Goal: Task Accomplishment & Management: Manage account settings

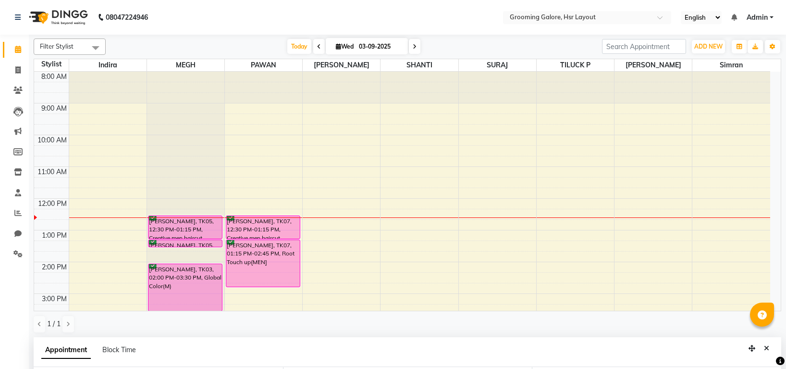
select select "45583"
select select "750"
select select "confirm booking"
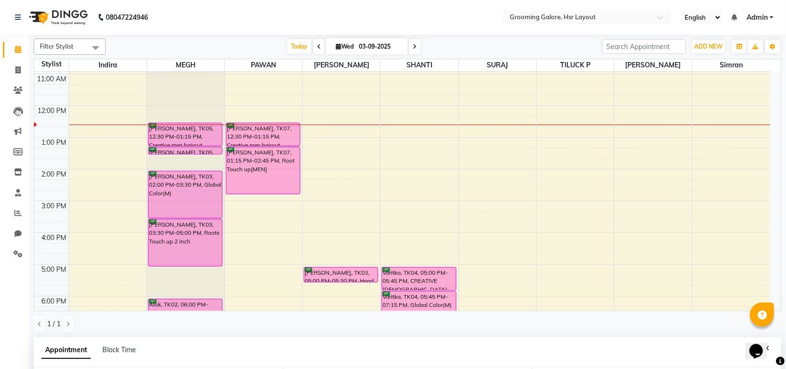
scroll to position [177, 0]
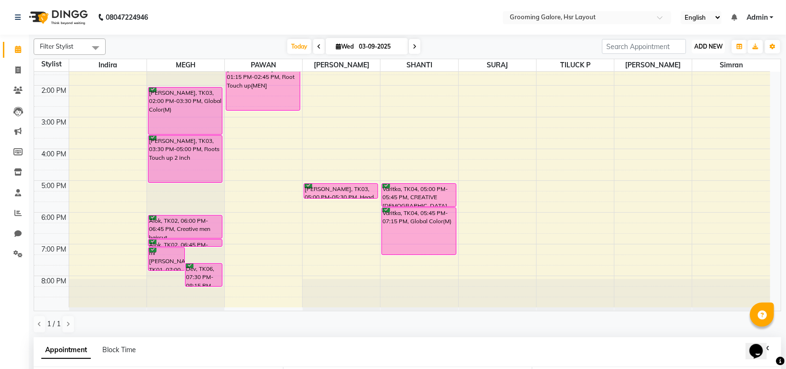
click at [707, 45] on span "ADD NEW" at bounding box center [709, 46] width 28 height 7
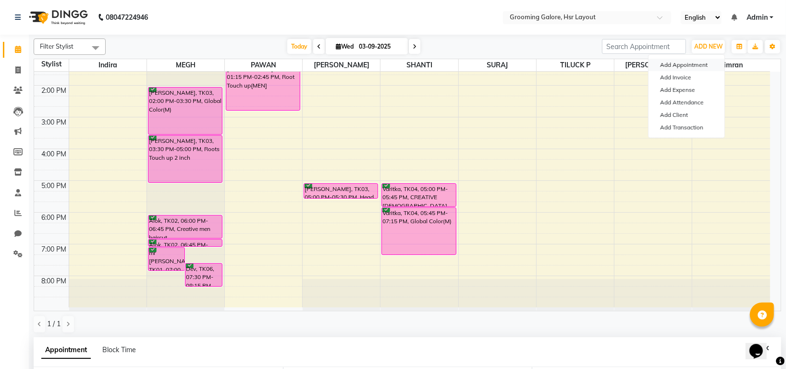
click at [687, 63] on button "Add Appointment" at bounding box center [687, 65] width 76 height 12
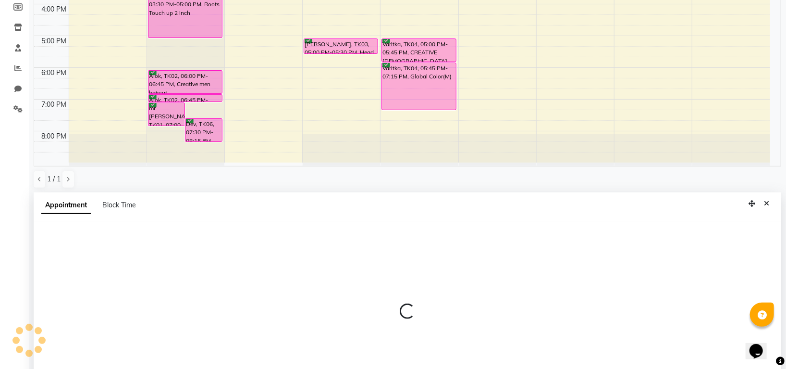
scroll to position [187, 0]
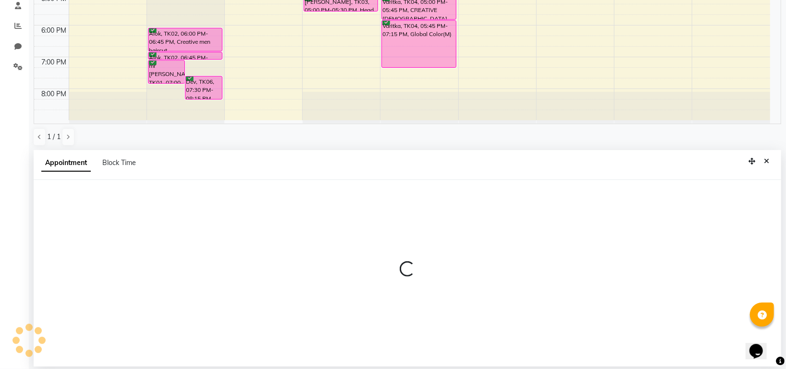
select select "tentative"
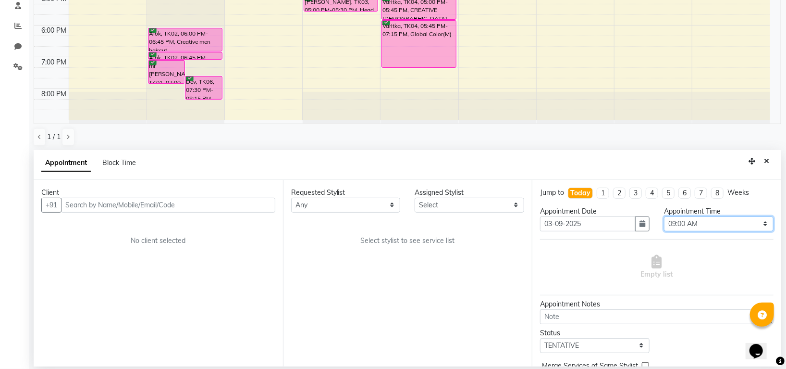
drag, startPoint x: 693, startPoint y: 225, endPoint x: 695, endPoint y: 218, distance: 7.6
click at [693, 224] on select "Select 09:00 AM 09:15 AM 09:30 AM 09:45 AM 10:00 AM 10:15 AM 10:30 AM 10:45 AM …" at bounding box center [719, 223] width 110 height 15
select select "870"
click at [664, 216] on select "Select 09:00 AM 09:15 AM 09:30 AM 09:45 AM 10:00 AM 10:15 AM 10:30 AM 10:45 AM …" at bounding box center [719, 223] width 110 height 15
click at [370, 213] on div "Requested Stylist Any Indira MEGH PAWAN RESHMI SABITRI SHANTI Simran SURAJ TILU…" at bounding box center [407, 273] width 249 height 186
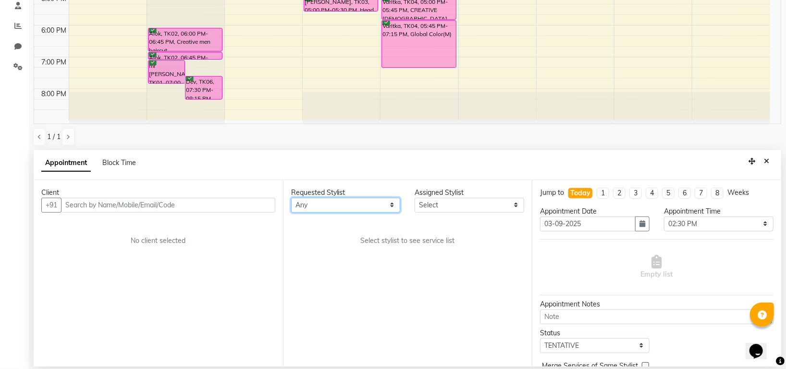
click at [374, 205] on select "Any Indira MEGH PAWAN RESHMI SABITRI SHANTI Simran SURAJ TILUCK P" at bounding box center [346, 205] width 110 height 15
select select "45580"
click at [291, 198] on select "Any Indira MEGH PAWAN RESHMI SABITRI SHANTI Simran SURAJ TILUCK P" at bounding box center [346, 205] width 110 height 15
select select "45580"
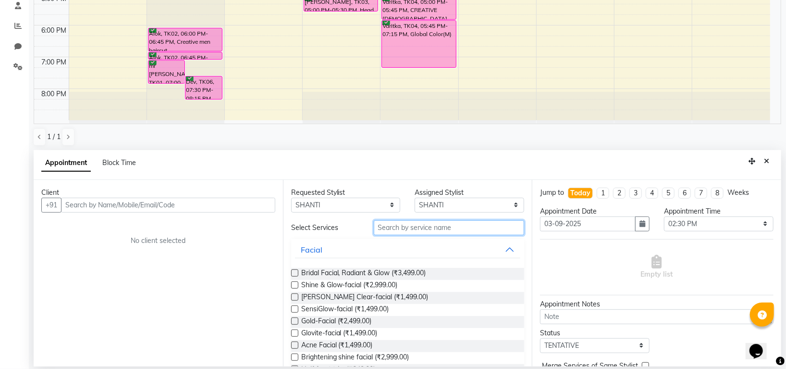
click at [415, 225] on input "text" at bounding box center [449, 227] width 151 height 15
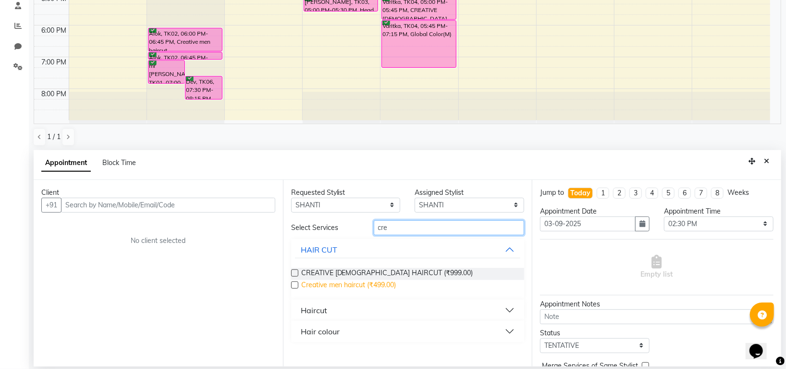
type input "cre"
click at [376, 286] on span "Creative men haircut (₹499.00)" at bounding box center [348, 286] width 95 height 12
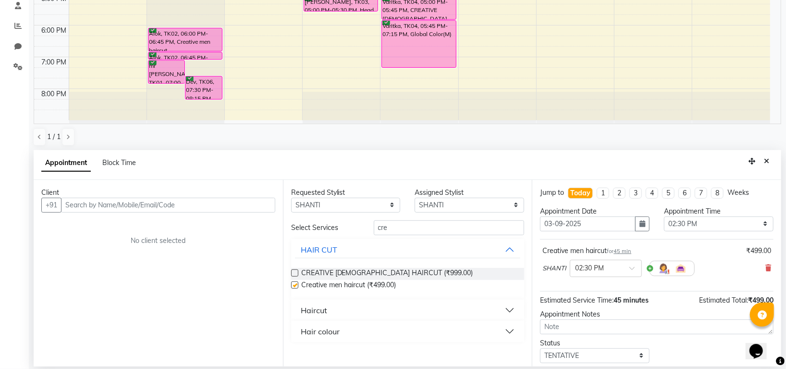
checkbox input "false"
click at [405, 226] on input "cre" at bounding box center [449, 227] width 151 height 15
type input "c"
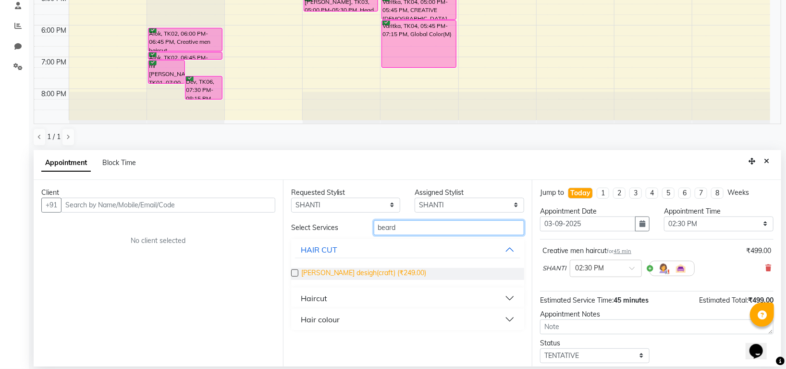
type input "beard"
click at [382, 270] on span "Beard desigh(craft) (₹249.00)" at bounding box center [363, 274] width 125 height 12
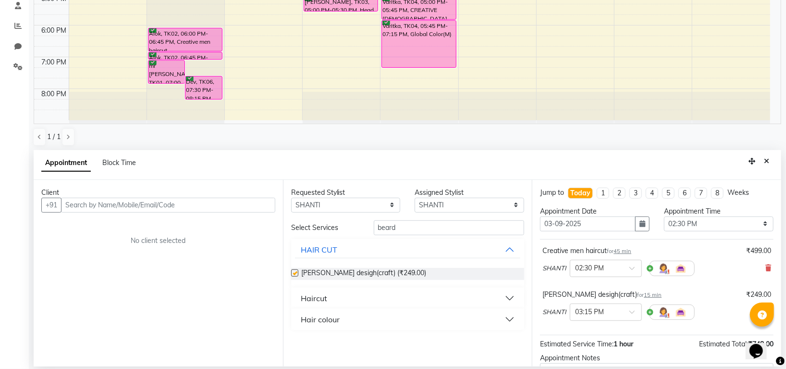
checkbox input "false"
click at [375, 207] on select "Any Indira MEGH PAWAN RESHMI SABITRI SHANTI Simran SURAJ TILUCK P" at bounding box center [346, 205] width 110 height 15
select select "87770"
click at [291, 198] on select "Any Indira MEGH PAWAN RESHMI SABITRI SHANTI Simran SURAJ TILUCK P" at bounding box center [346, 205] width 110 height 15
select select "87770"
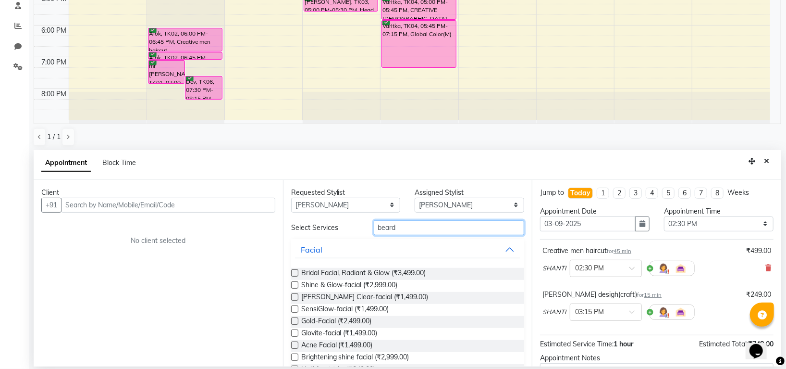
click at [408, 223] on input "beard" at bounding box center [449, 227] width 151 height 15
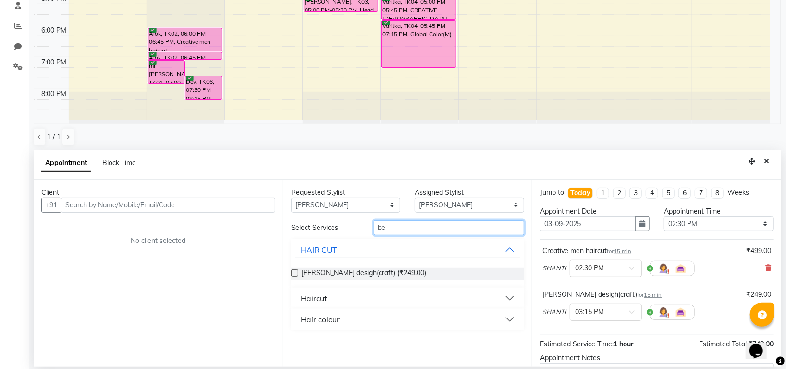
type input "b"
type input "cut"
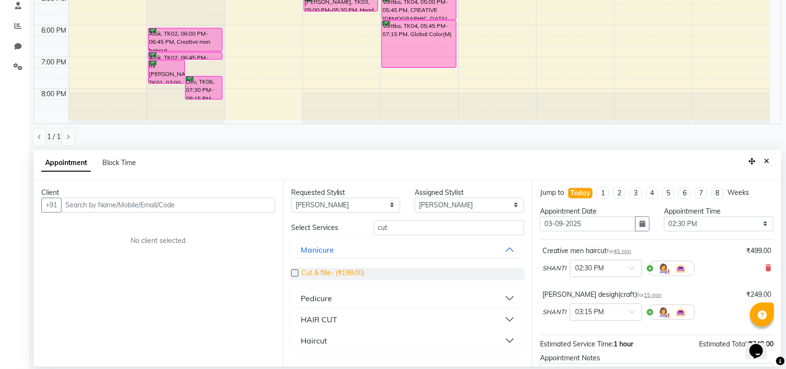
click at [355, 270] on span "Cut & fille- (₹199.00)" at bounding box center [332, 274] width 63 height 12
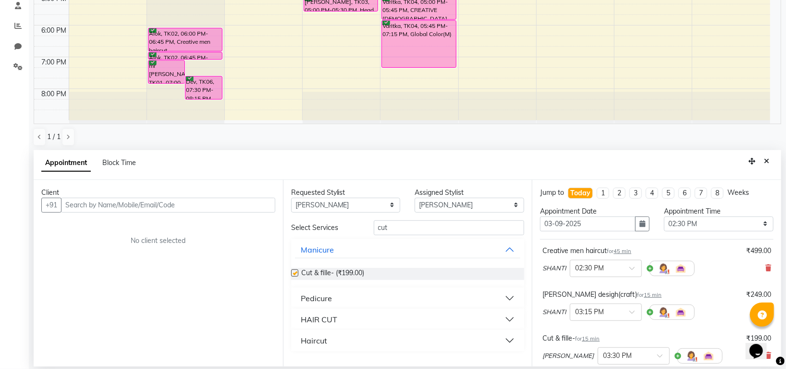
checkbox input "false"
click at [422, 232] on input "cut" at bounding box center [449, 227] width 151 height 15
type input "c"
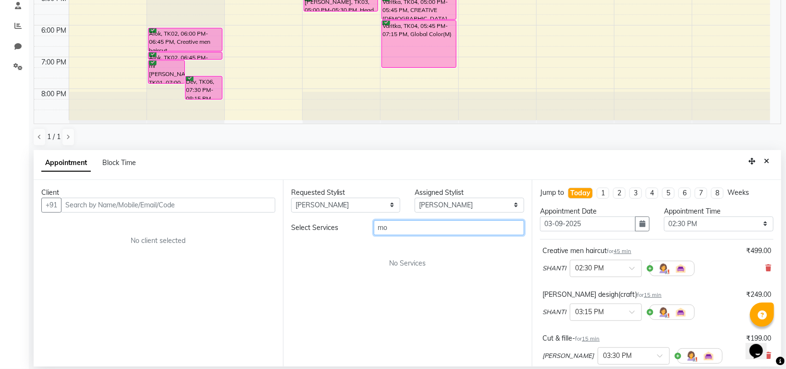
type input "m"
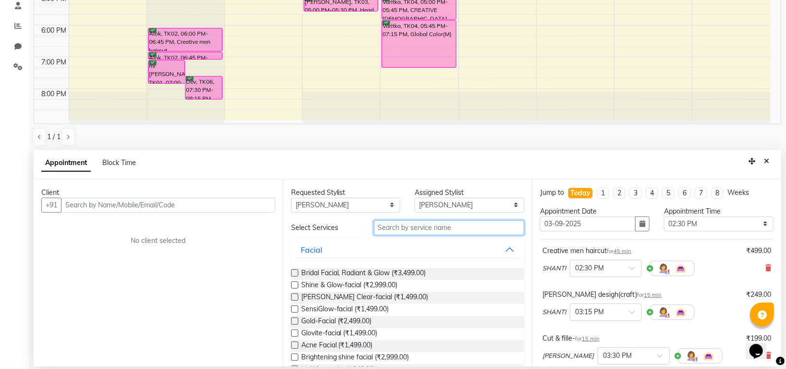
click at [408, 232] on input "text" at bounding box center [449, 227] width 151 height 15
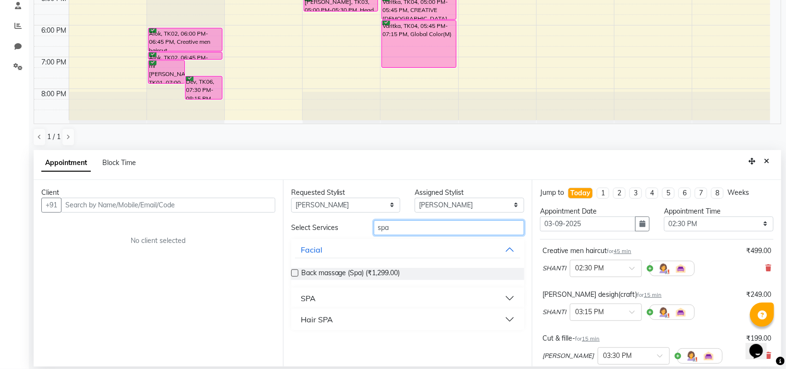
type input "spa"
click at [319, 314] on div "Hair SPA" at bounding box center [317, 319] width 32 height 12
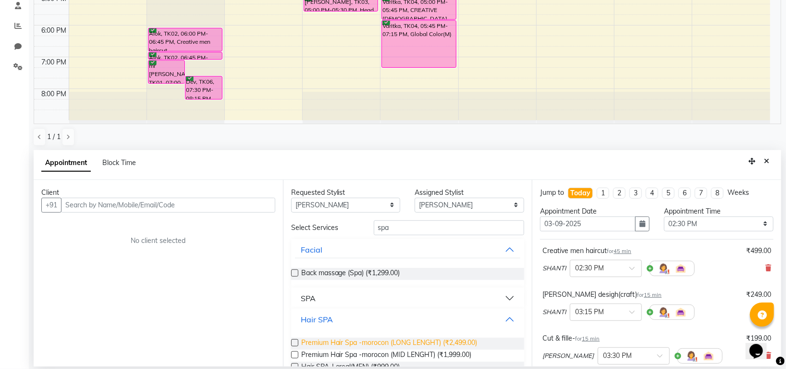
scroll to position [58, 0]
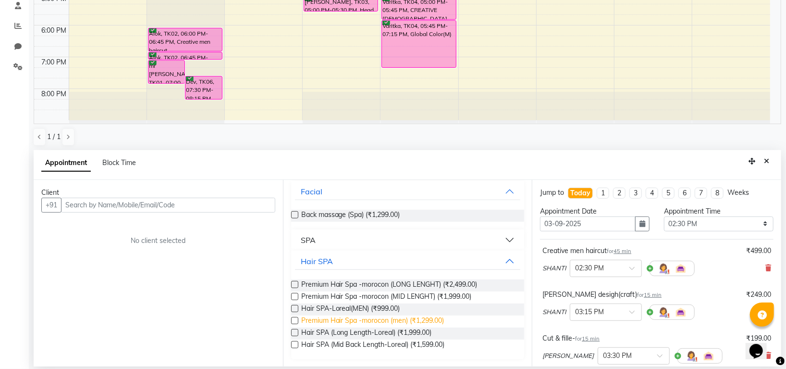
click at [410, 320] on span "Premium Hair Spa -morocon (men) (₹1,299.00)" at bounding box center [372, 321] width 143 height 12
checkbox input "false"
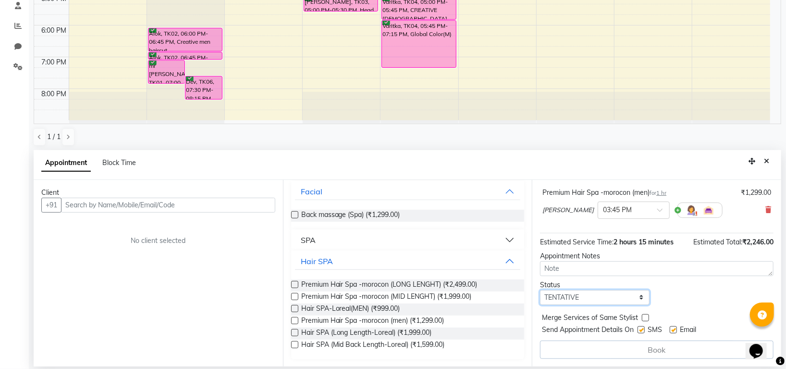
drag, startPoint x: 611, startPoint y: 298, endPoint x: 611, endPoint y: 292, distance: 5.3
click at [611, 298] on select "Select TENTATIVE CONFIRM CHECK-IN UPCOMING" at bounding box center [595, 297] width 110 height 15
select select "confirm booking"
click at [540, 290] on select "Select TENTATIVE CONFIRM CHECK-IN UPCOMING" at bounding box center [595, 297] width 110 height 15
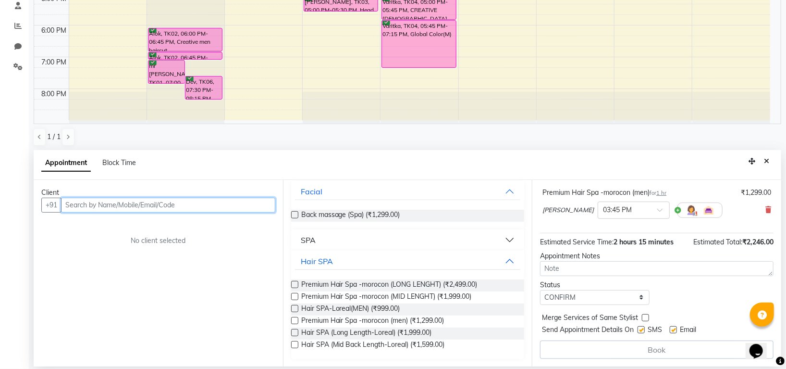
click at [148, 205] on input "text" at bounding box center [168, 205] width 214 height 15
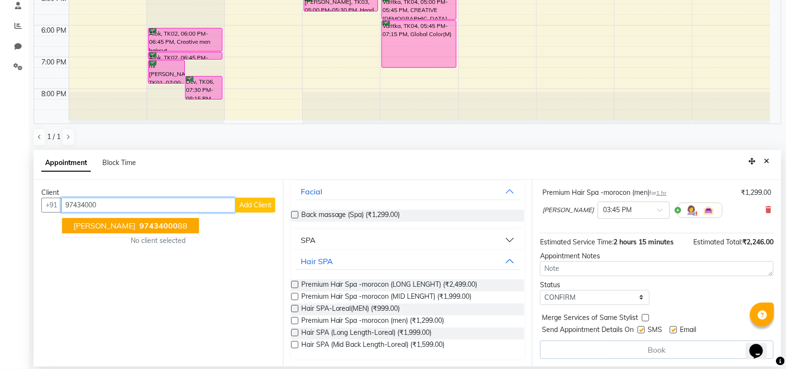
click at [178, 229] on span "97434000" at bounding box center [158, 226] width 38 height 10
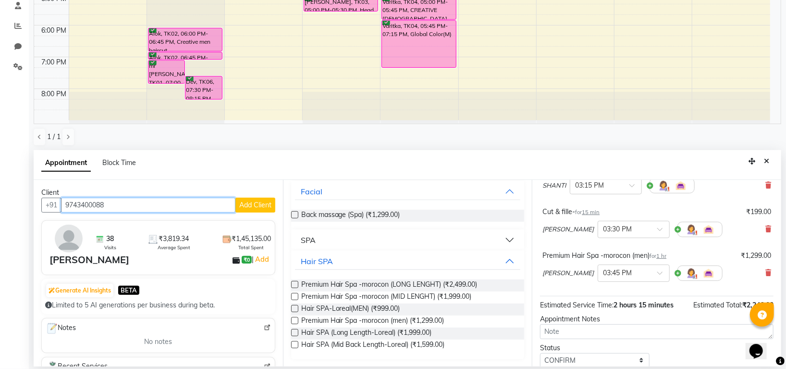
scroll to position [188, 0]
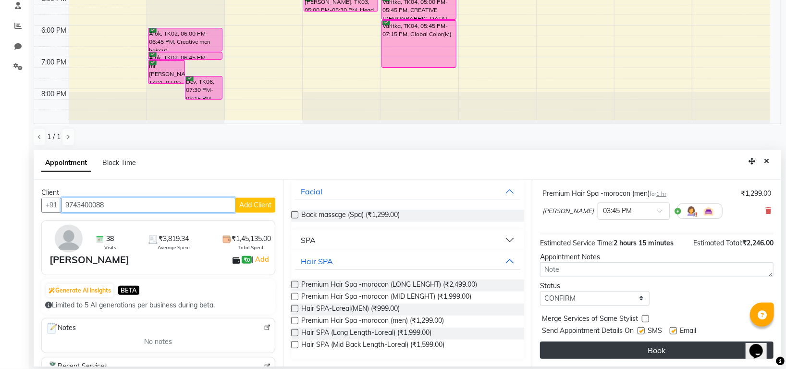
type input "9743400088"
click at [620, 354] on button "Book" at bounding box center [657, 349] width 234 height 17
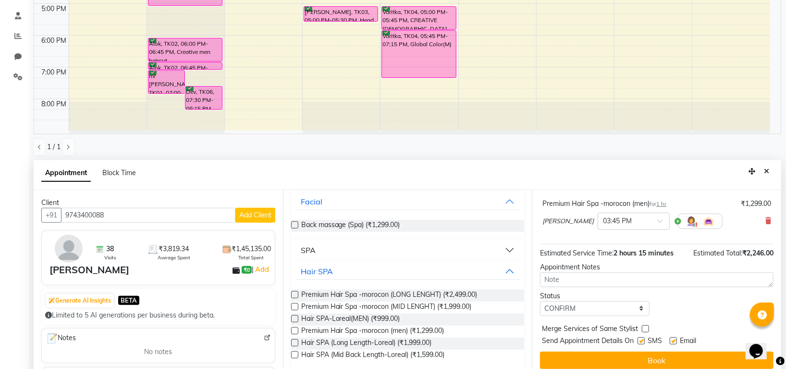
scroll to position [187, 0]
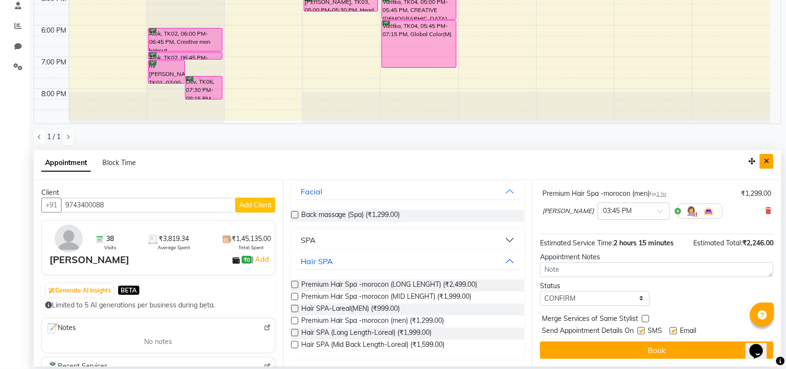
click at [770, 160] on button "Close" at bounding box center [767, 161] width 14 height 15
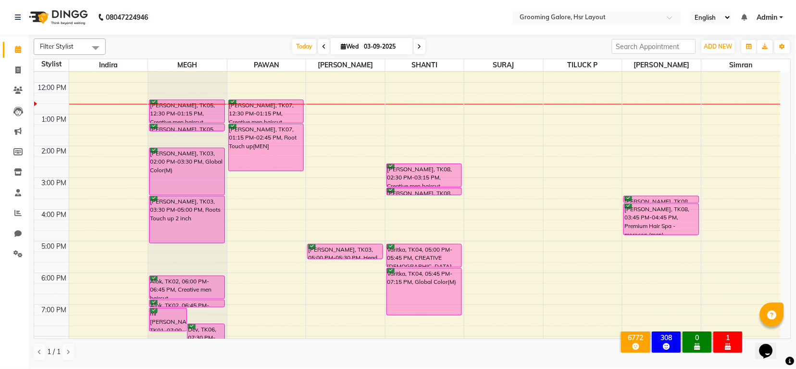
scroll to position [21, 0]
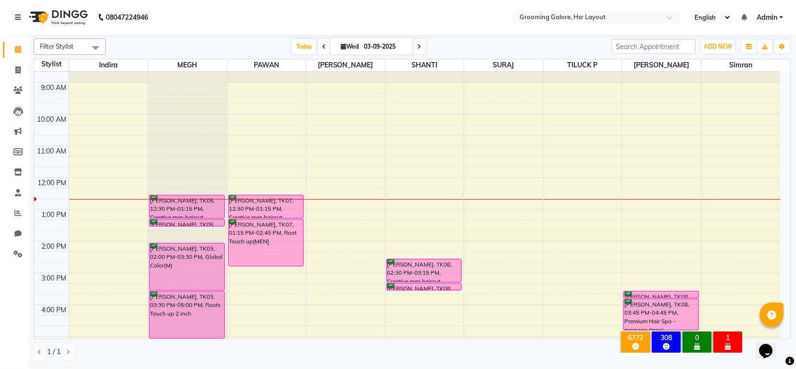
click at [341, 47] on icon at bounding box center [343, 46] width 5 height 6
select select "9"
select select "2025"
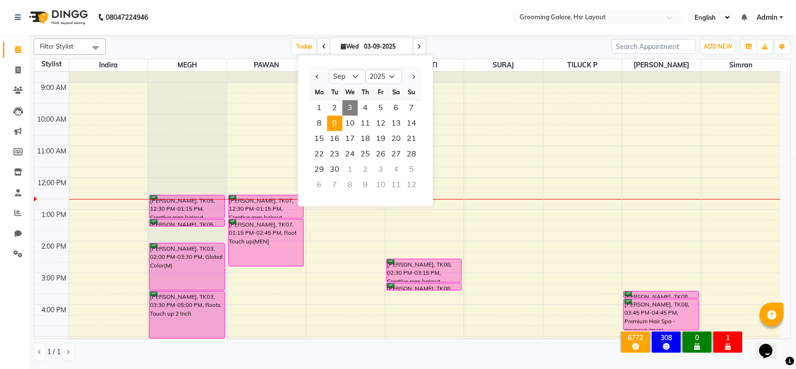
click at [339, 123] on span "9" at bounding box center [334, 122] width 15 height 15
type input "09-09-2025"
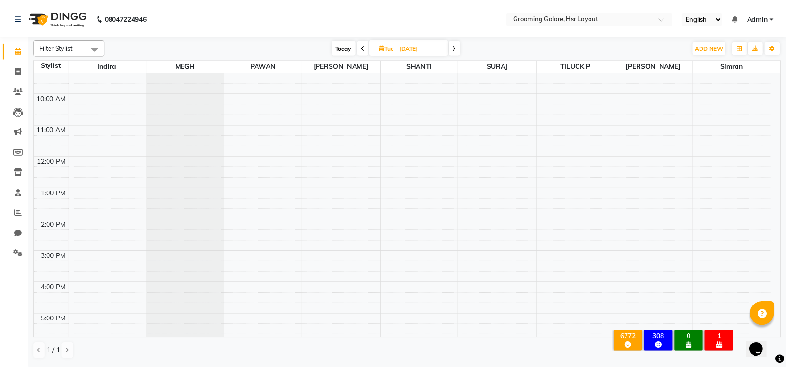
scroll to position [128, 0]
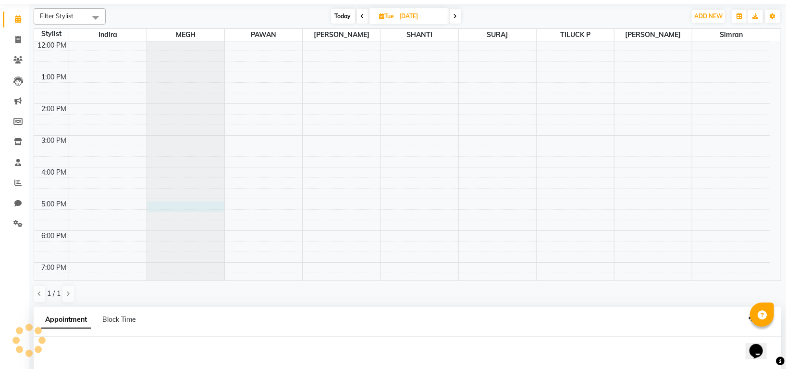
select select "45579"
select select "1020"
select select "tentative"
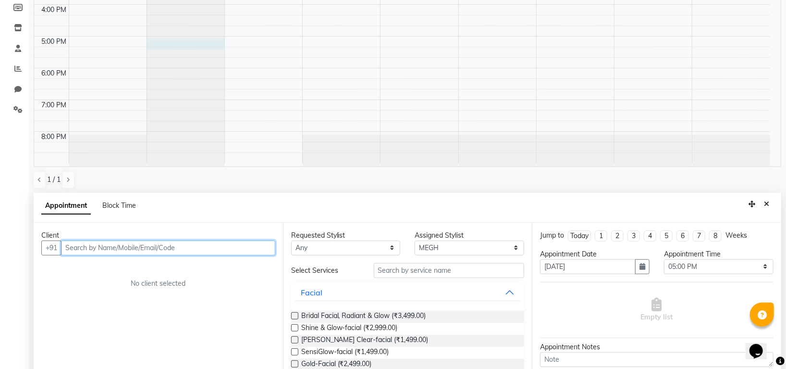
scroll to position [187, 0]
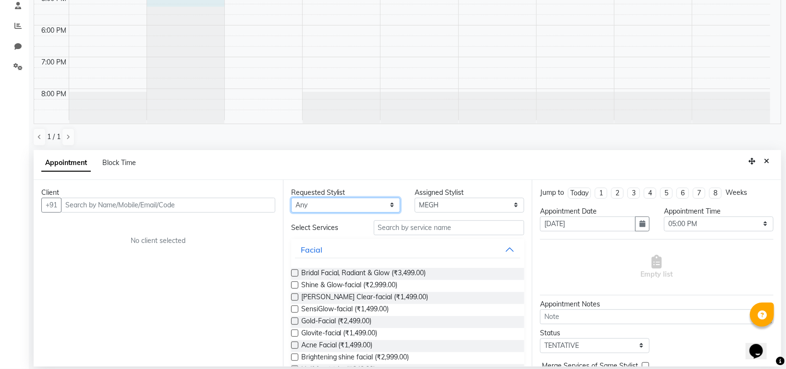
click at [359, 203] on select "Any Indira MEGH PAWAN RESHMI SABITRI SHANTI Simran SURAJ TILUCK P" at bounding box center [346, 205] width 110 height 15
select select "45579"
click at [291, 198] on select "Any Indira MEGH PAWAN RESHMI SABITRI SHANTI Simran SURAJ TILUCK P" at bounding box center [346, 205] width 110 height 15
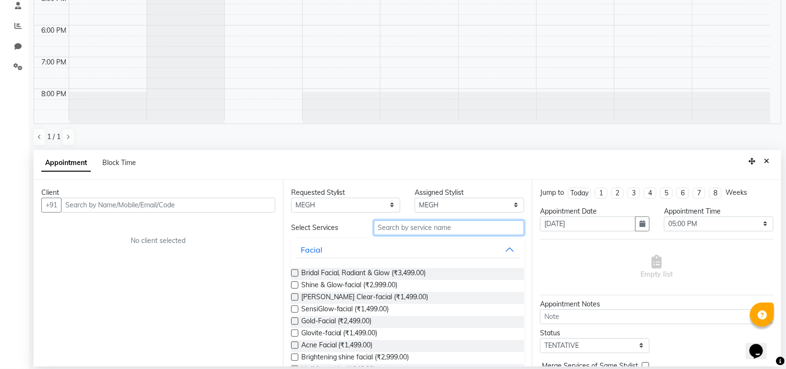
click at [398, 228] on input "text" at bounding box center [449, 227] width 151 height 15
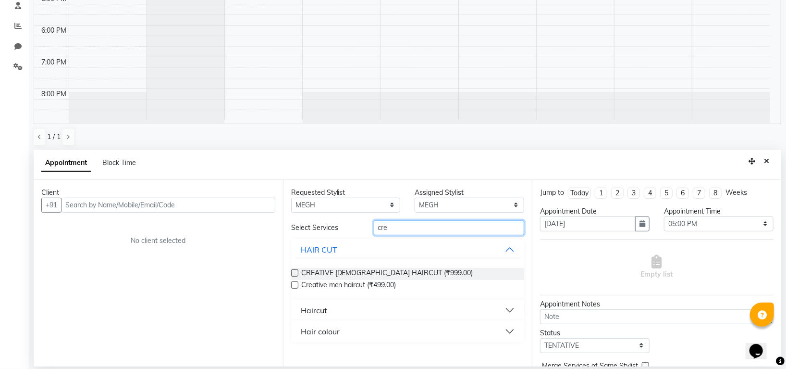
type input "cre"
click at [382, 286] on span "Creative men haircut (₹499.00)" at bounding box center [348, 286] width 95 height 12
checkbox input "false"
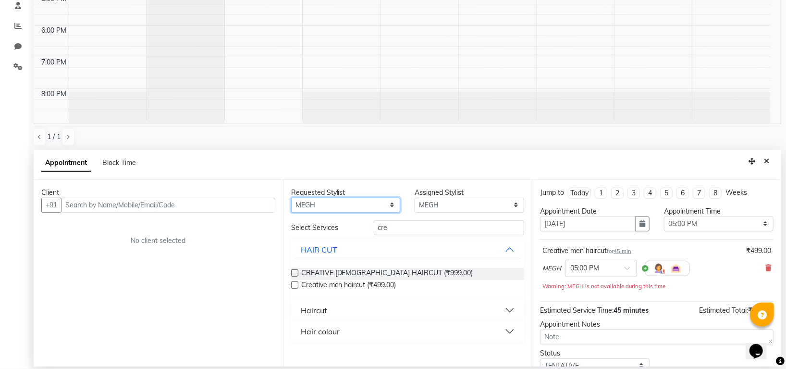
click at [362, 205] on select "Any Indira MEGH PAWAN RESHMI SABITRI SHANTI Simran SURAJ TILUCK P" at bounding box center [346, 205] width 110 height 15
select select "45585"
click at [291, 198] on select "Any Indira MEGH PAWAN RESHMI SABITRI SHANTI Simran SURAJ TILUCK P" at bounding box center [346, 205] width 110 height 15
select select "45585"
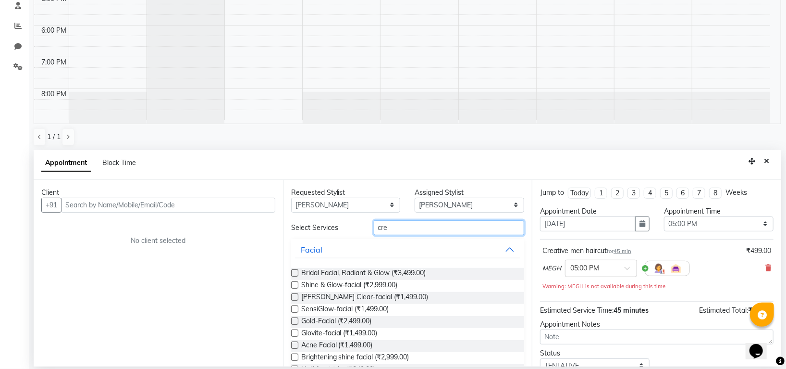
click at [396, 229] on input "cre" at bounding box center [449, 227] width 151 height 15
type input "c"
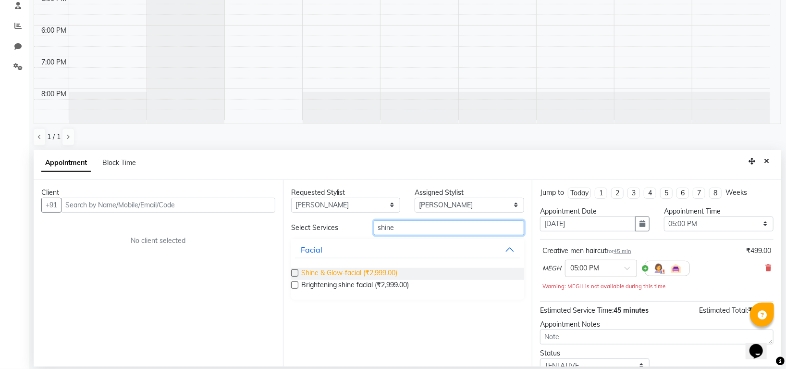
type input "shine"
click at [378, 270] on span "Shine & Glow-facial (₹2,999.00)" at bounding box center [349, 274] width 97 height 12
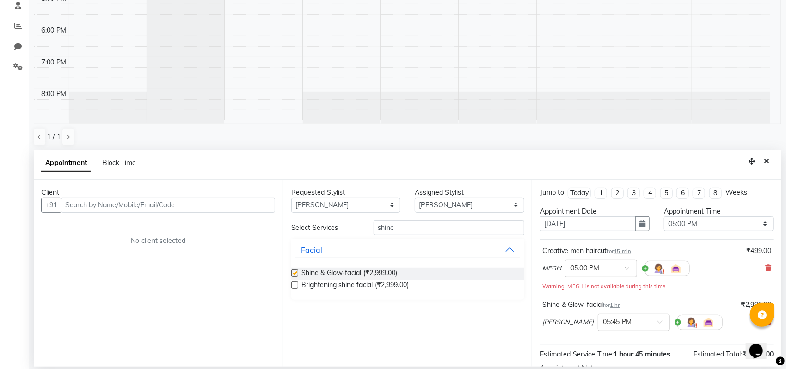
checkbox input "false"
click at [405, 226] on input "shine" at bounding box center [449, 227] width 151 height 15
type input "s"
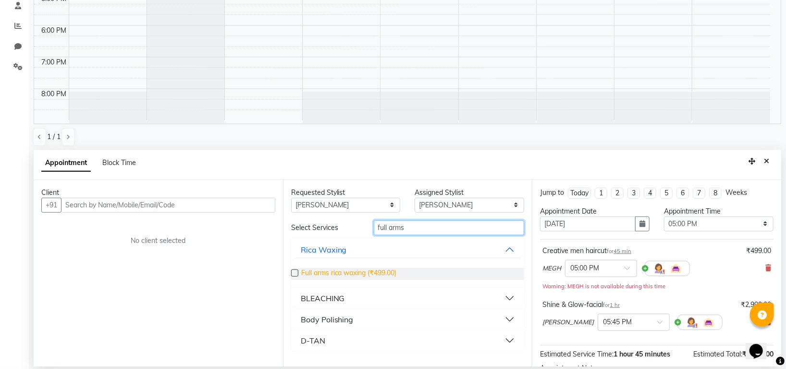
type input "full arms"
click at [364, 269] on span "Full arms rica waxing (₹499.00)" at bounding box center [349, 274] width 96 height 12
checkbox input "false"
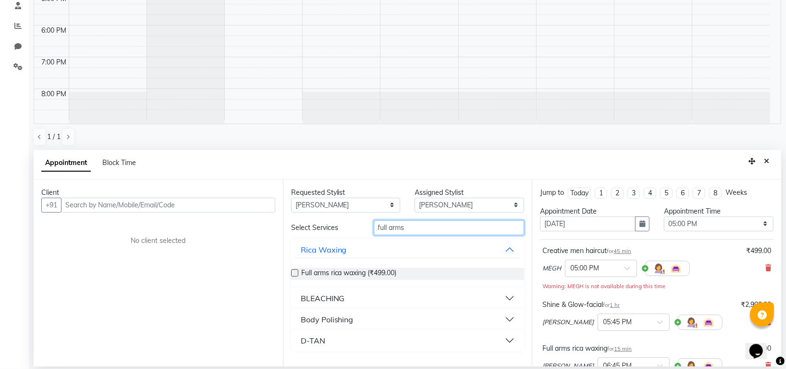
click at [410, 229] on input "full arms" at bounding box center [449, 227] width 151 height 15
type input "f"
type input "half legs"
click at [364, 272] on span "Half legs rica waxing (₹349.00)" at bounding box center [348, 274] width 95 height 12
checkbox input "false"
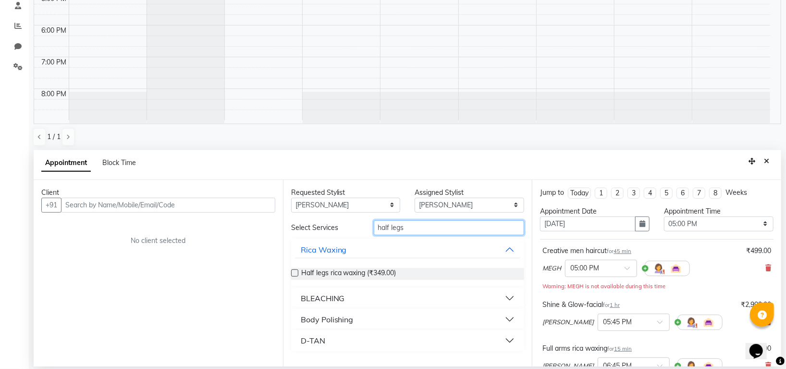
click at [441, 234] on input "half legs" at bounding box center [449, 227] width 151 height 15
type input "h"
type input "under"
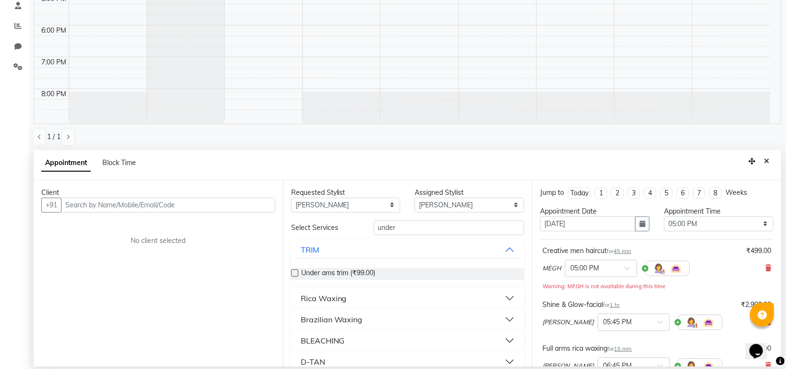
click at [340, 318] on div "Brazilian Waxing" at bounding box center [332, 319] width 62 height 12
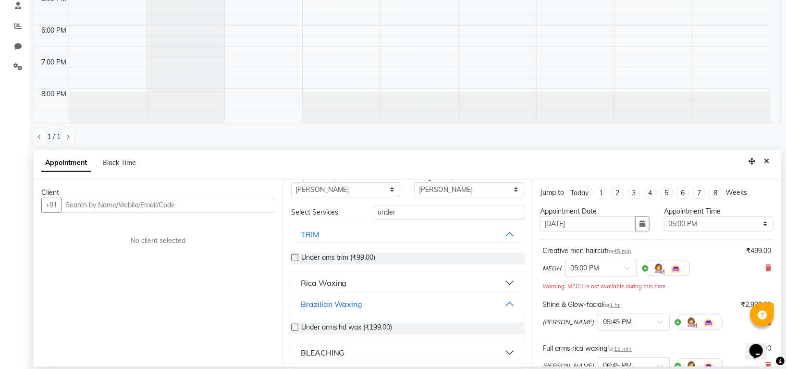
scroll to position [62, 0]
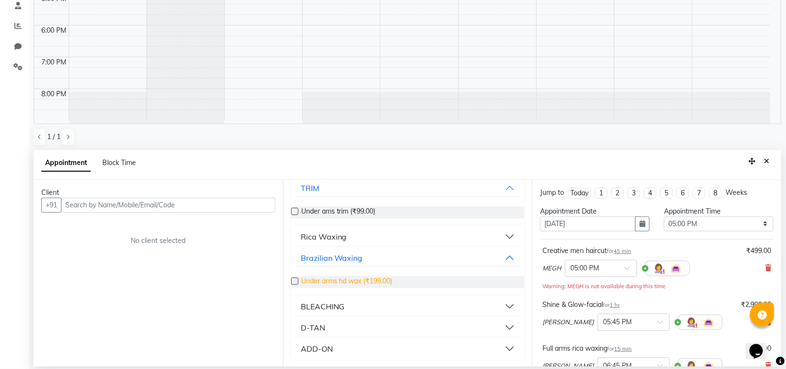
click at [370, 283] on span "Under arms hd wax (₹199.00)" at bounding box center [346, 282] width 91 height 12
checkbox input "false"
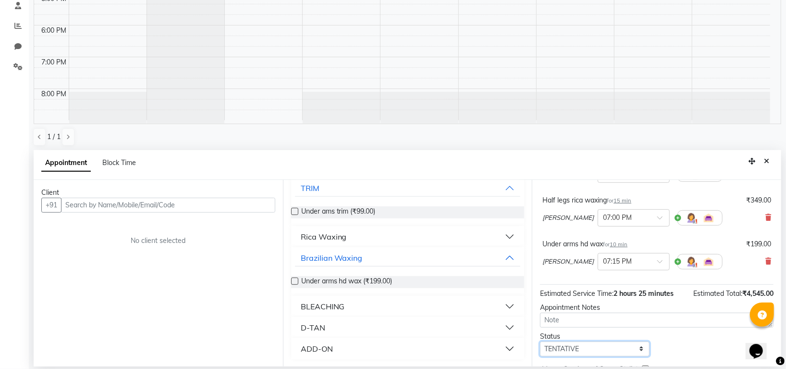
drag, startPoint x: 575, startPoint y: 353, endPoint x: 575, endPoint y: 348, distance: 5.3
click at [575, 353] on select "Select TENTATIVE CONFIRM UPCOMING" at bounding box center [595, 348] width 110 height 15
select select "confirm booking"
click at [540, 341] on select "Select TENTATIVE CONFIRM UPCOMING" at bounding box center [595, 348] width 110 height 15
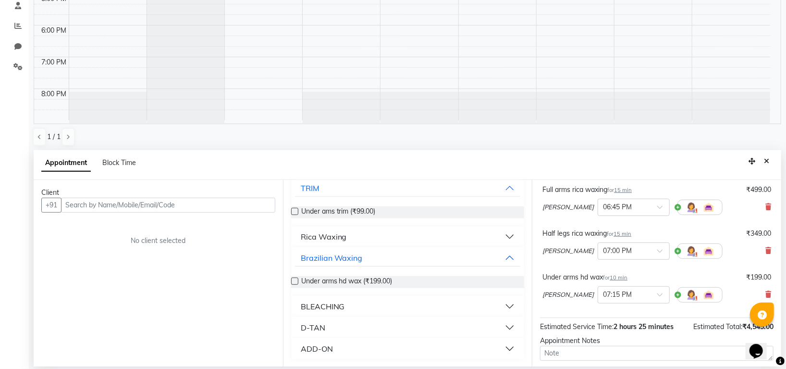
scroll to position [128, 0]
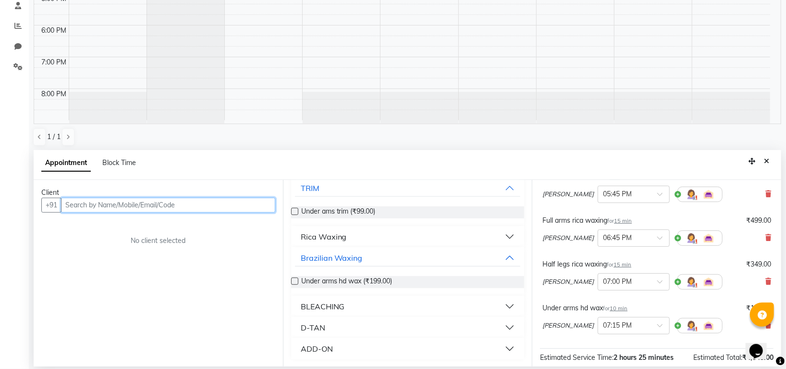
click at [213, 206] on input "text" at bounding box center [168, 205] width 214 height 15
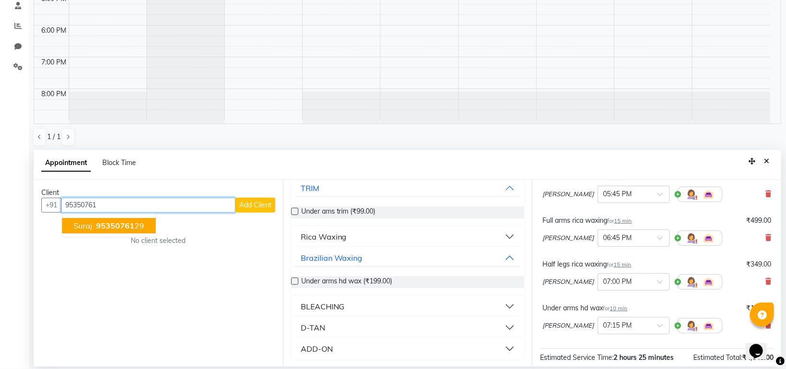
click at [146, 220] on button "Suraj 95350761 29" at bounding box center [109, 225] width 94 height 15
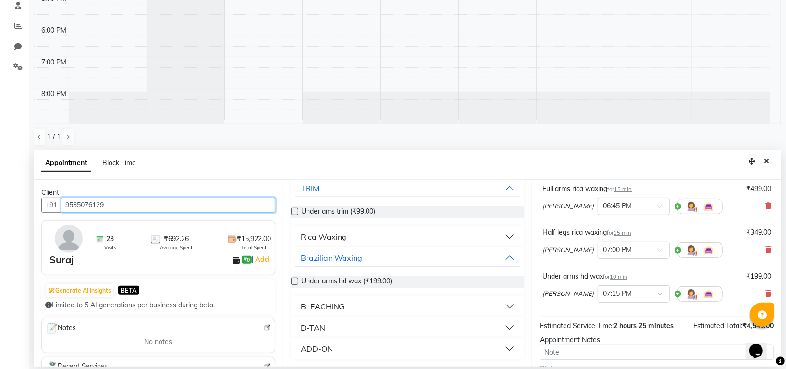
scroll to position [242, 0]
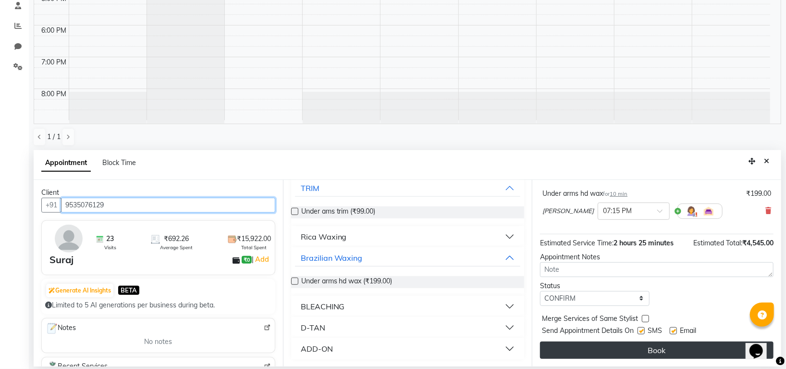
type input "9535076129"
click at [659, 345] on button "Book" at bounding box center [657, 349] width 234 height 17
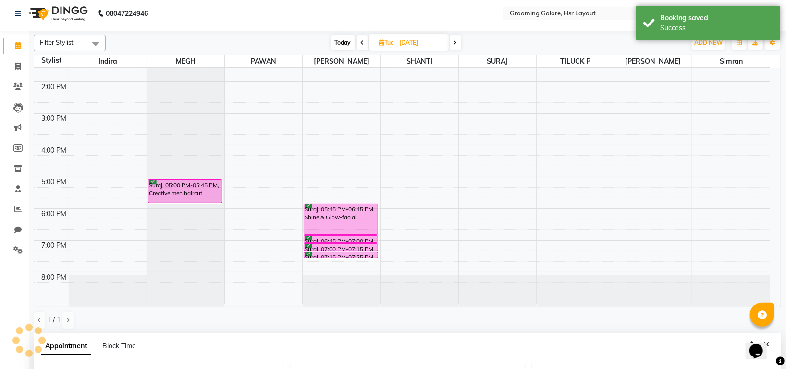
scroll to position [0, 0]
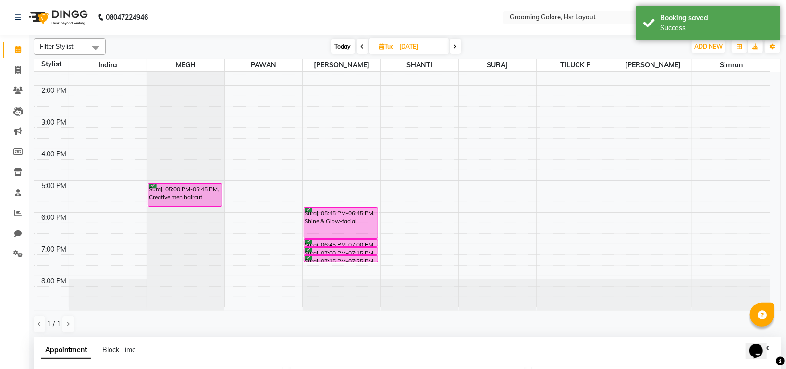
click at [383, 47] on icon at bounding box center [382, 46] width 5 height 6
select select "9"
select select "2025"
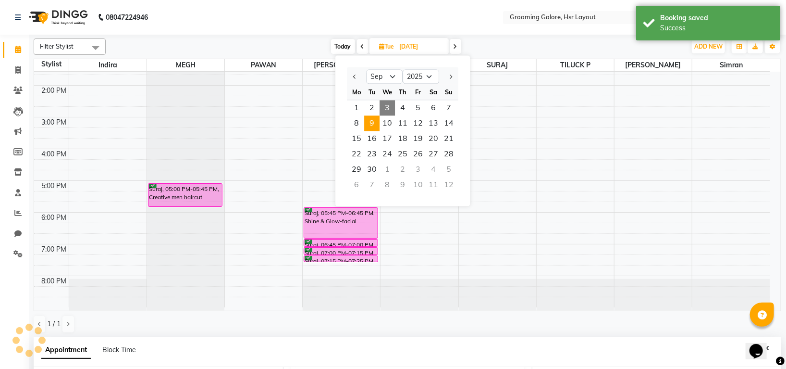
click at [387, 106] on span "3" at bounding box center [387, 107] width 15 height 15
type input "03-09-2025"
select select "1020"
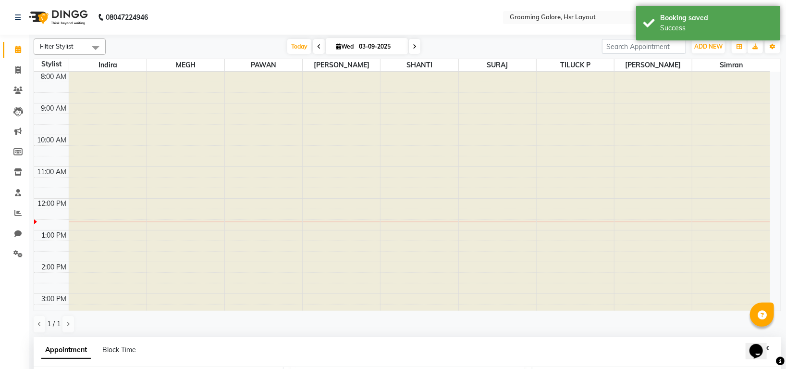
scroll to position [128, 0]
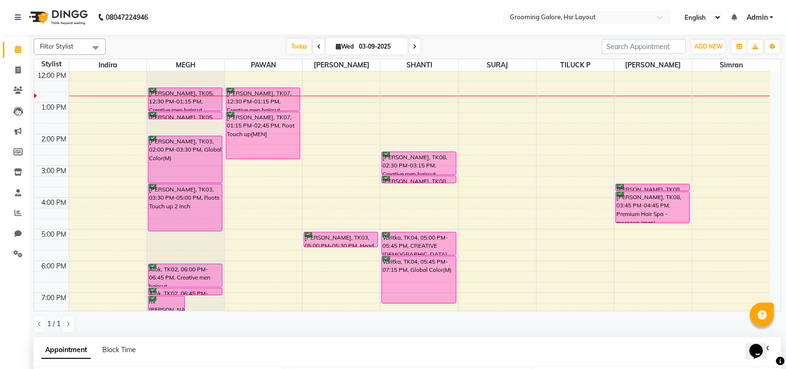
click at [415, 44] on icon at bounding box center [415, 47] width 4 height 6
type input "04-09-2025"
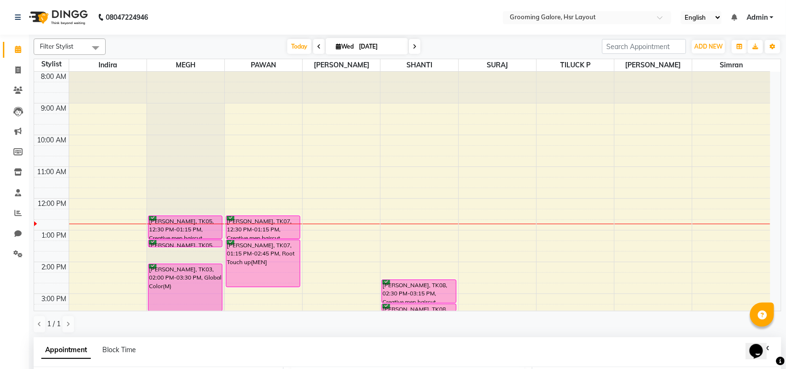
select select "1020"
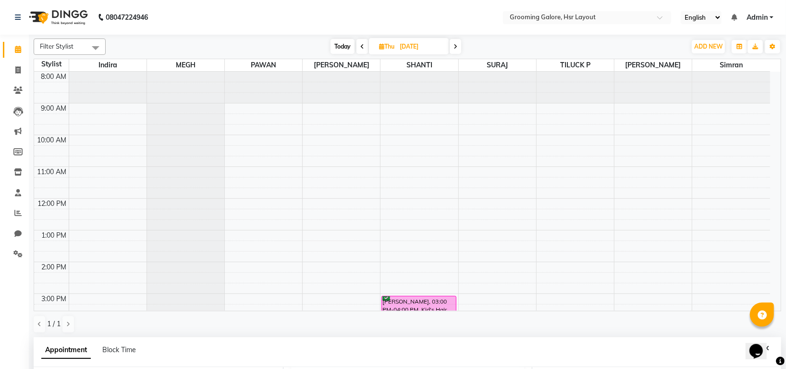
scroll to position [177, 0]
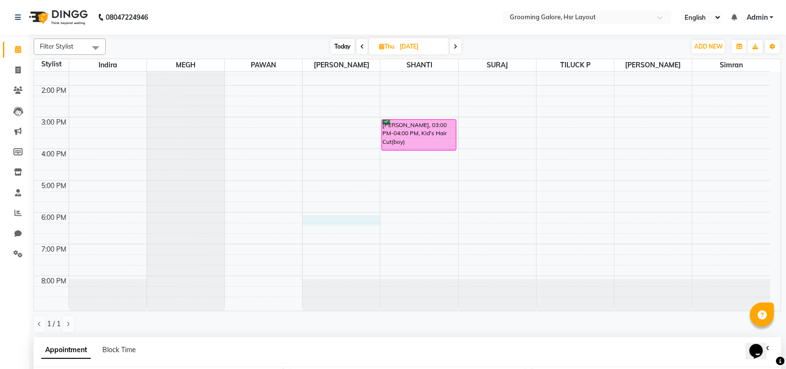
click at [319, 217] on div "8:00 AM 9:00 AM 10:00 AM 11:00 AM 12:00 PM 1:00 PM 2:00 PM 3:00 PM 4:00 PM 5:00…" at bounding box center [402, 101] width 736 height 412
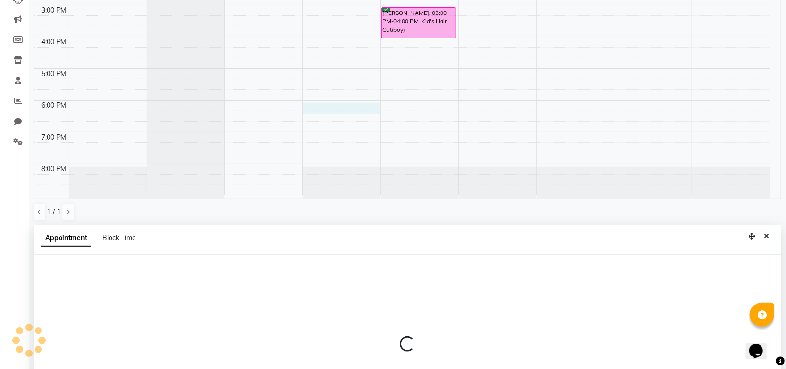
select select "45585"
select select "1080"
select select "tentative"
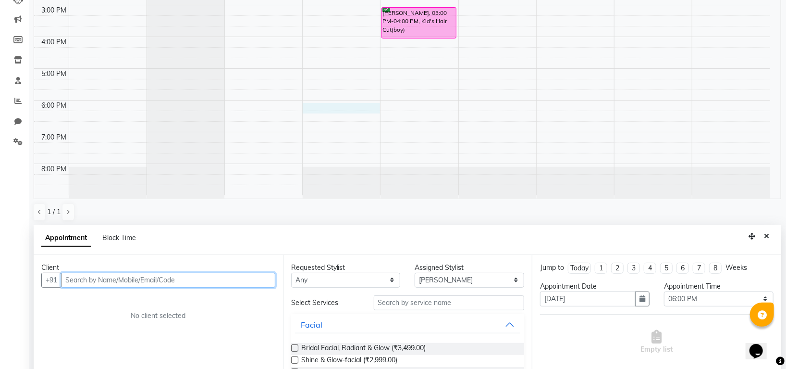
scroll to position [187, 0]
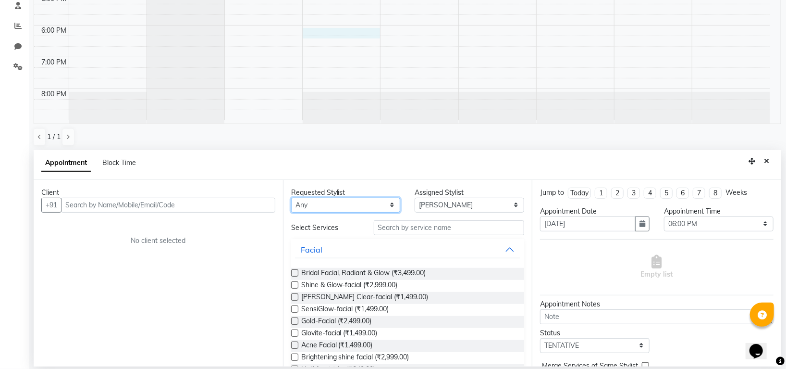
click at [358, 204] on select "Any Indira MEGH PAWAN RESHMI SABITRI SHANTI Simran SURAJ TILUCK P" at bounding box center [346, 205] width 110 height 15
select select "45585"
click at [291, 198] on select "Any Indira MEGH PAWAN RESHMI SABITRI SHANTI Simran SURAJ TILUCK P" at bounding box center [346, 205] width 110 height 15
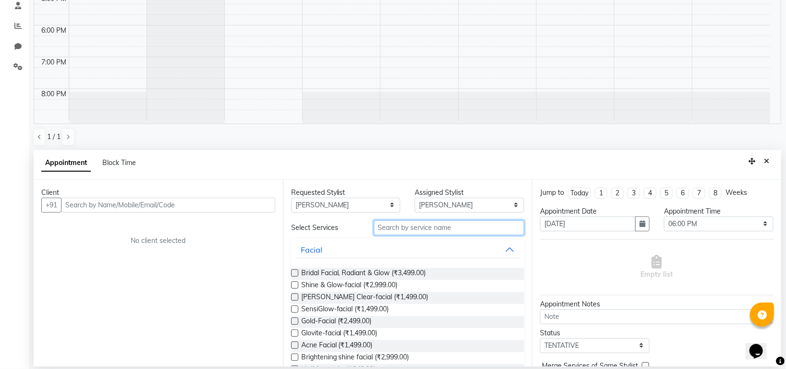
click at [405, 227] on input "text" at bounding box center [449, 227] width 151 height 15
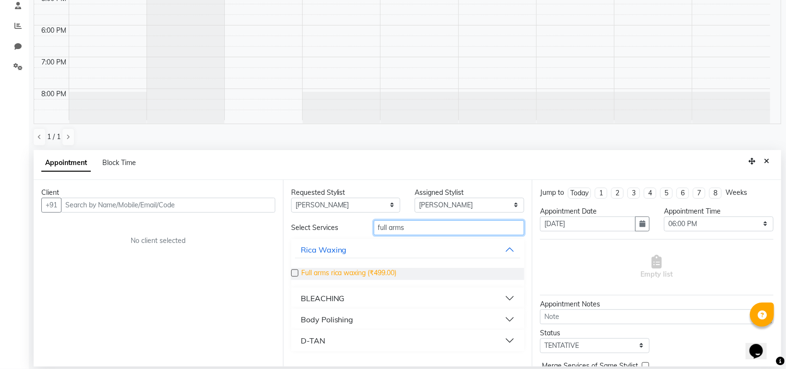
type input "full arms"
drag, startPoint x: 391, startPoint y: 272, endPoint x: 400, endPoint y: 268, distance: 10.1
click at [392, 272] on span "Full arms rica waxing (₹499.00)" at bounding box center [349, 274] width 96 height 12
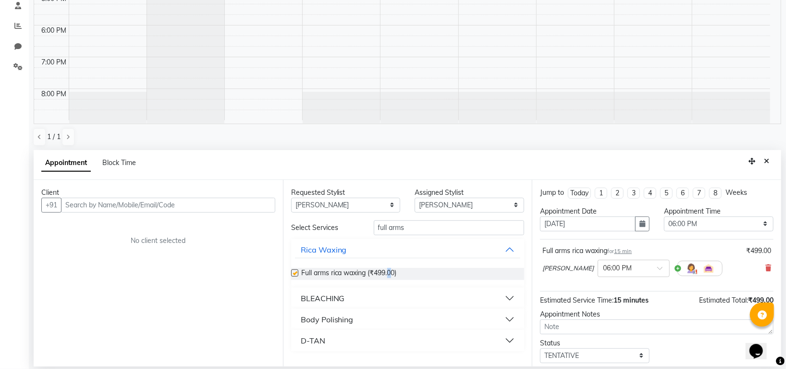
checkbox input "false"
click at [428, 232] on input "full arms" at bounding box center [449, 227] width 151 height 15
type input "full legs"
click at [375, 275] on span "Full legs rica waxing (₹699.00)" at bounding box center [347, 274] width 93 height 12
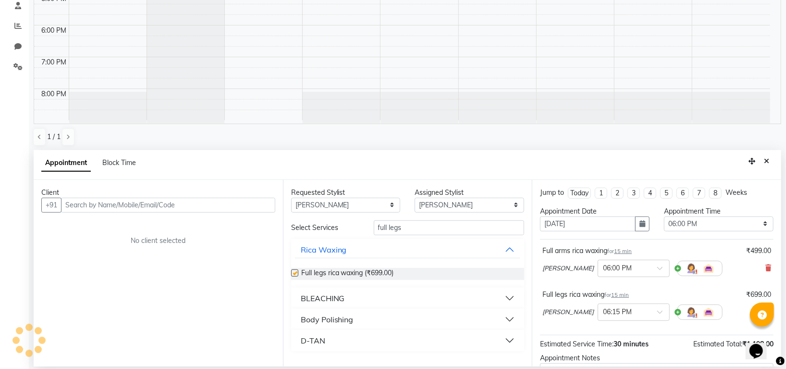
checkbox input "false"
click at [419, 228] on input "full legs" at bounding box center [449, 227] width 151 height 15
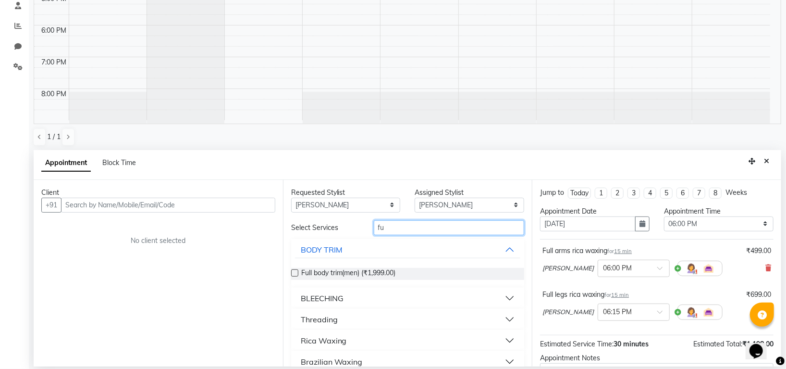
type input "f"
type input "under"
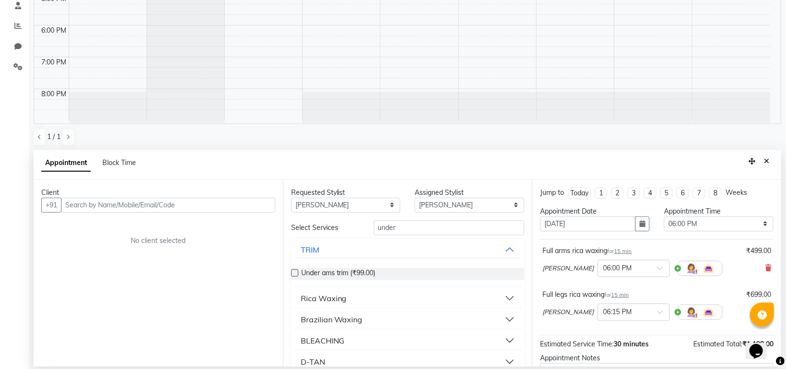
click at [333, 294] on div "Rica Waxing" at bounding box center [324, 298] width 46 height 12
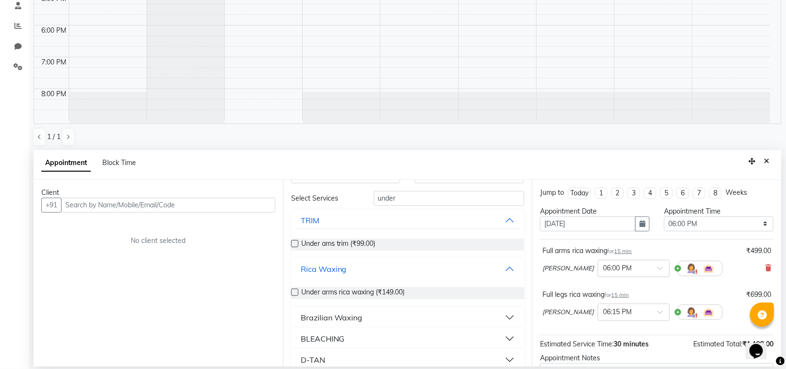
scroll to position [61, 0]
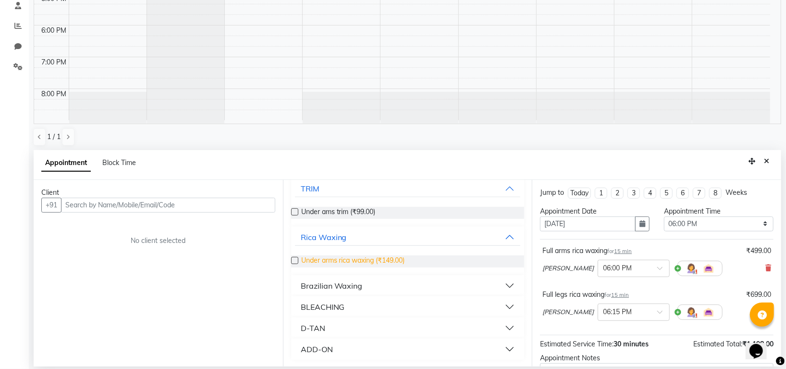
click at [372, 257] on span "Under arms rica waxing (₹149.00)" at bounding box center [353, 261] width 104 height 12
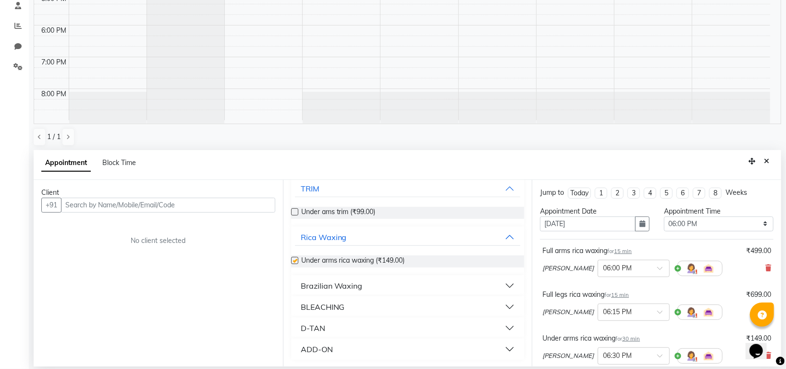
checkbox input "false"
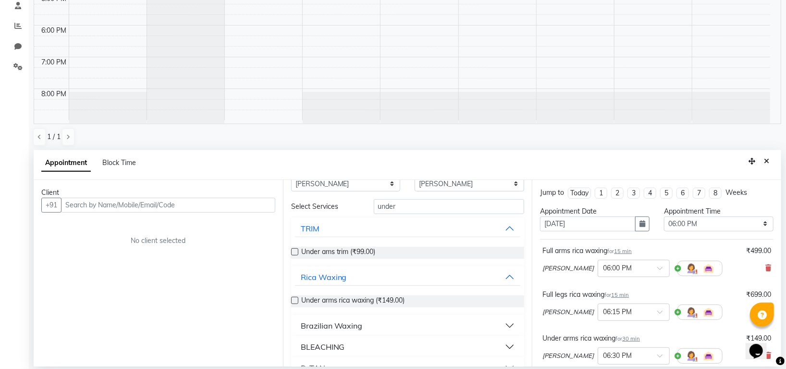
scroll to position [0, 0]
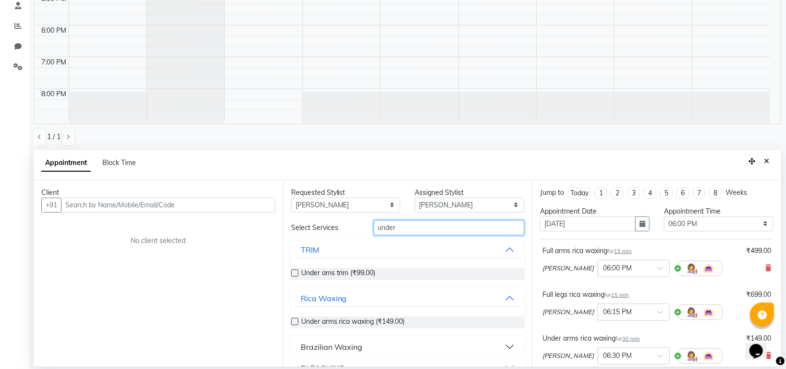
click at [422, 224] on input "under" at bounding box center [449, 227] width 151 height 15
type input "u"
type input "eye"
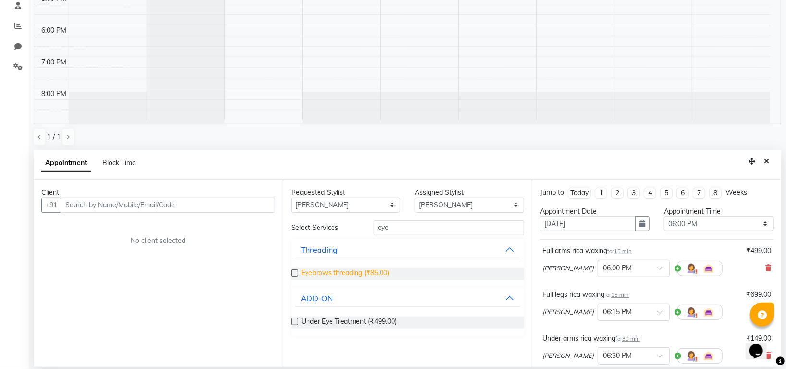
click at [377, 272] on span "Eyebrows threading (₹85.00)" at bounding box center [345, 274] width 88 height 12
checkbox input "false"
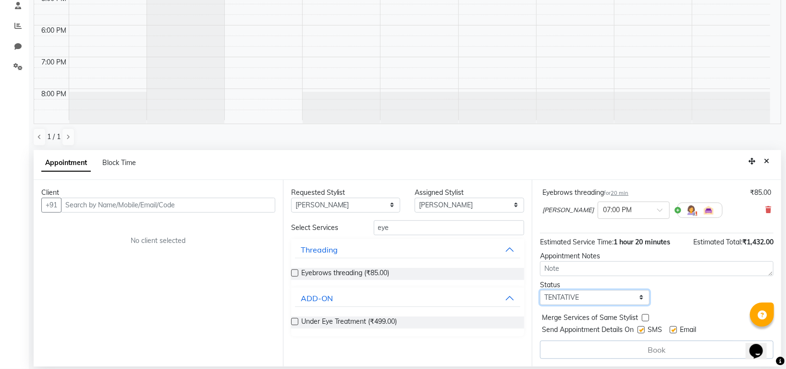
click at [591, 295] on select "Select TENTATIVE CONFIRM UPCOMING" at bounding box center [595, 297] width 110 height 15
select select "confirm booking"
click at [540, 290] on select "Select TENTATIVE CONFIRM UPCOMING" at bounding box center [595, 297] width 110 height 15
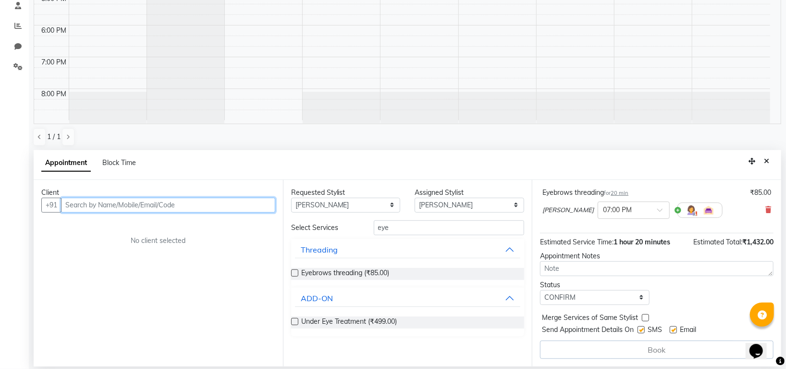
click at [206, 207] on input "text" at bounding box center [168, 205] width 214 height 15
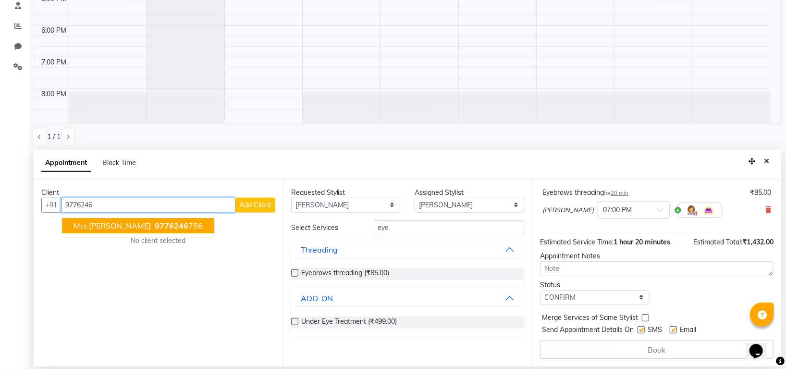
click at [155, 223] on span "9776246" at bounding box center [172, 226] width 34 height 10
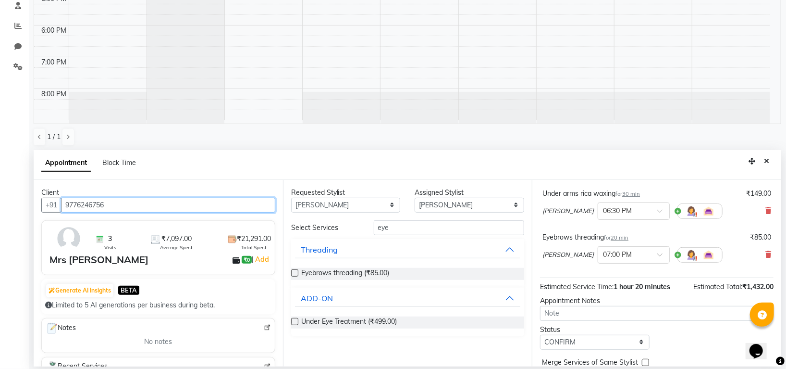
scroll to position [188, 0]
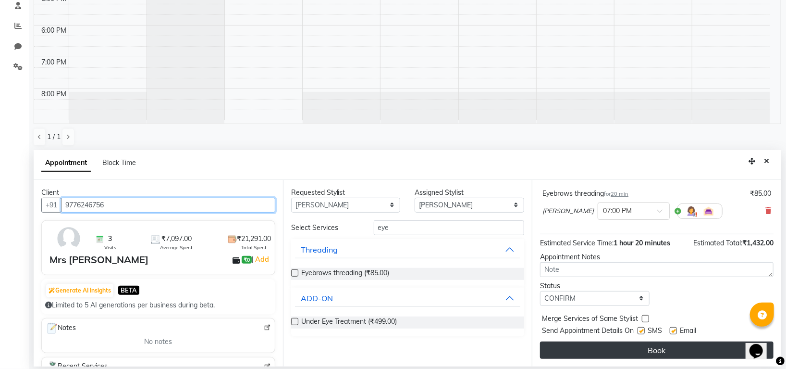
type input "9776246756"
click at [628, 344] on button "Book" at bounding box center [657, 349] width 234 height 17
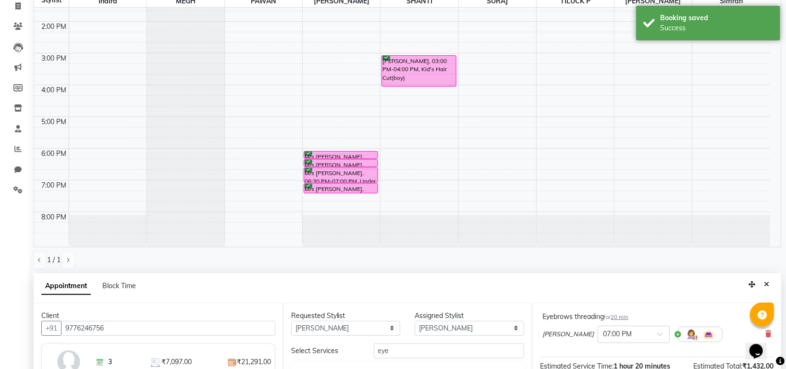
scroll to position [187, 0]
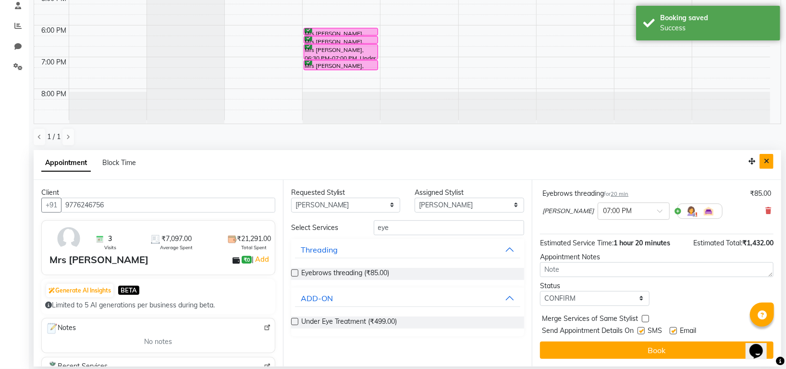
click at [765, 161] on icon "Close" at bounding box center [766, 161] width 5 height 7
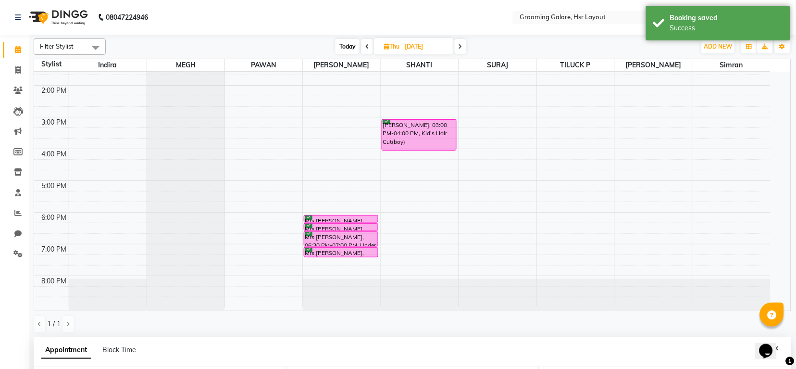
scroll to position [149, 0]
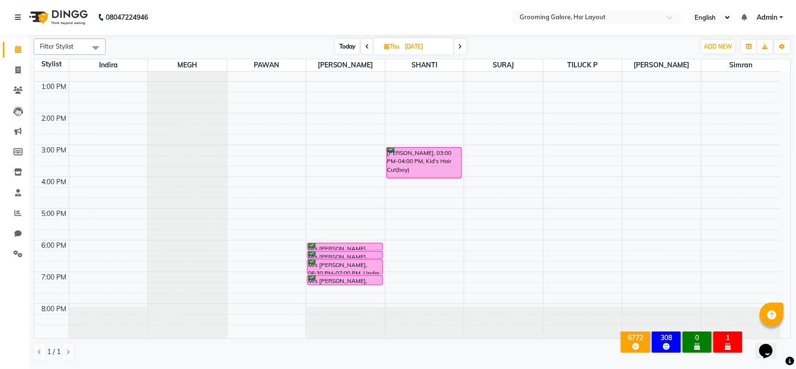
click at [365, 44] on icon at bounding box center [367, 47] width 4 height 6
type input "03-09-2025"
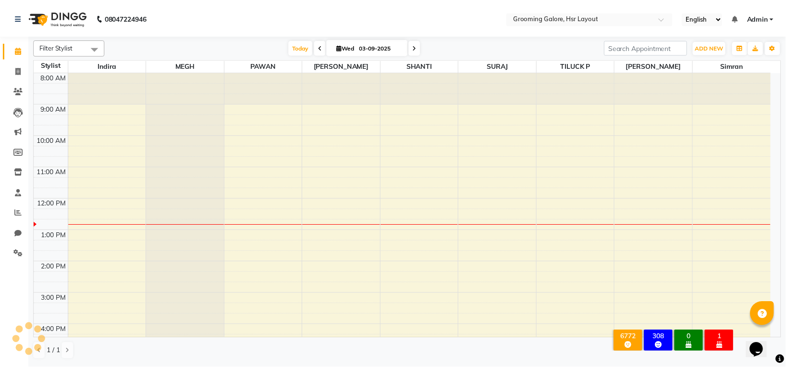
scroll to position [128, 0]
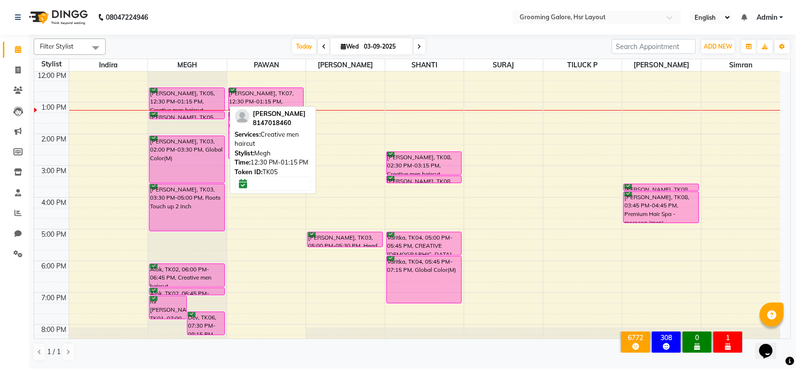
click at [190, 101] on div "Nihal, TK05, 12:30 PM-01:15 PM, Creative men haircut" at bounding box center [186, 99] width 75 height 23
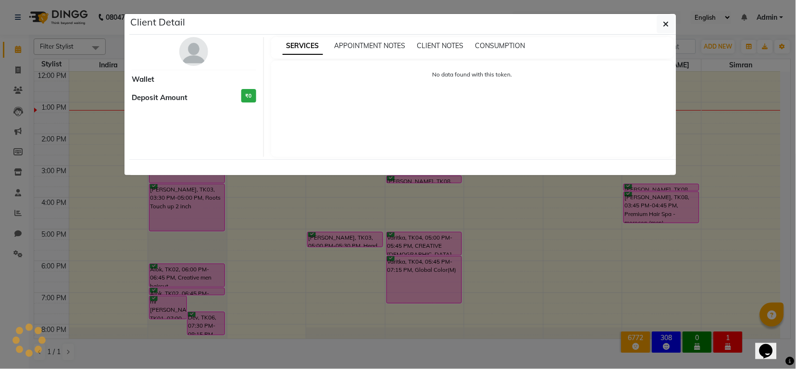
select select "6"
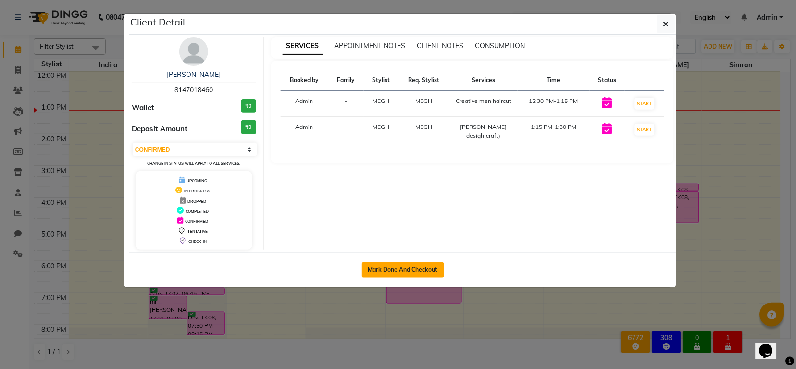
click at [419, 269] on button "Mark Done And Checkout" at bounding box center [403, 269] width 82 height 15
select select "service"
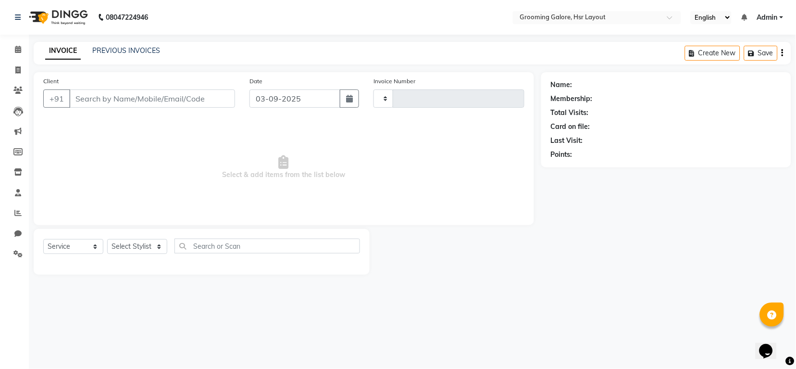
type input "2181"
select select "6168"
select select "P"
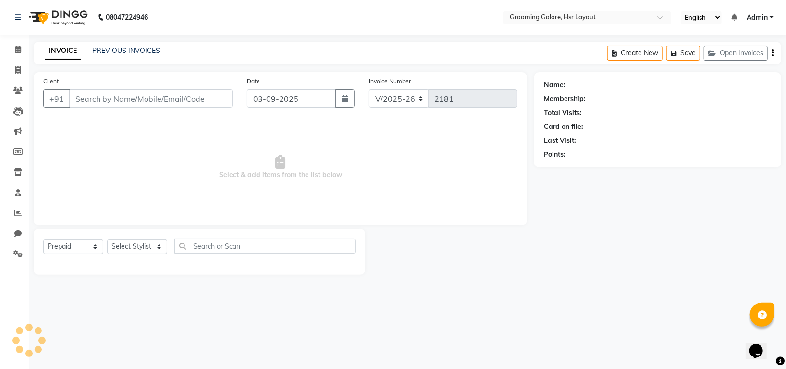
type input "8147018460"
select select "45583"
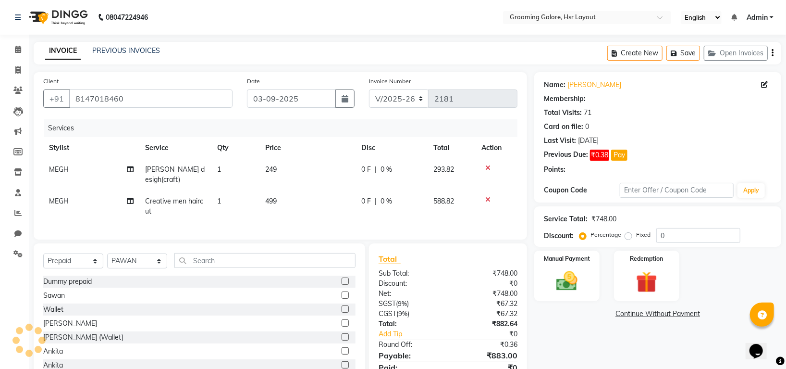
select select "1: Object"
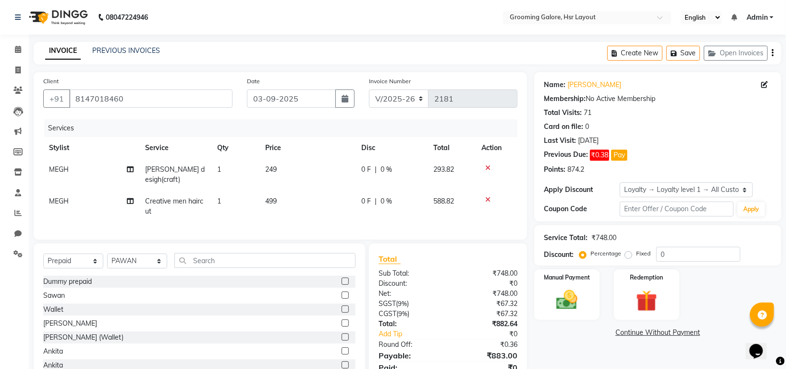
scroll to position [40, 0]
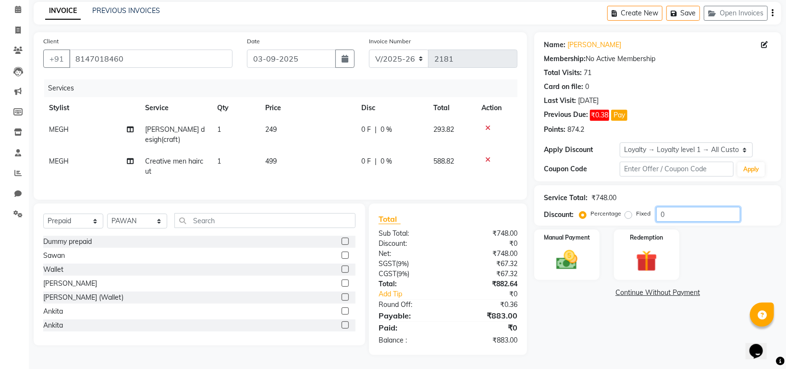
click at [684, 214] on input "0" at bounding box center [699, 214] width 84 height 15
type input "010"
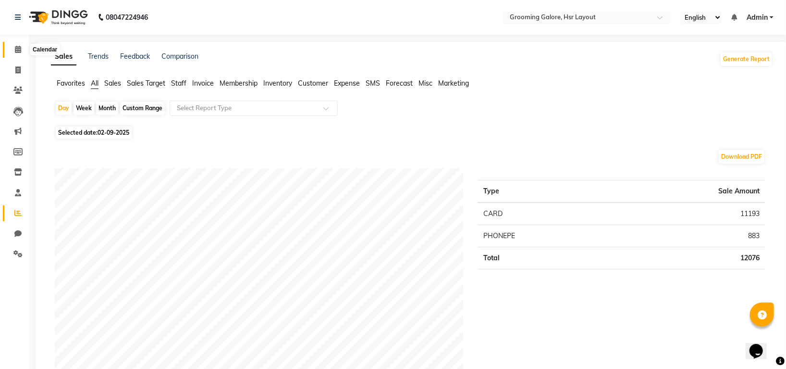
click at [19, 49] on icon at bounding box center [18, 49] width 6 height 7
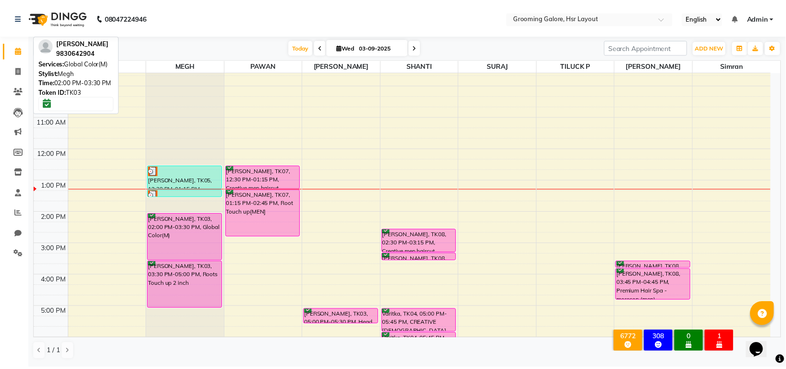
scroll to position [149, 0]
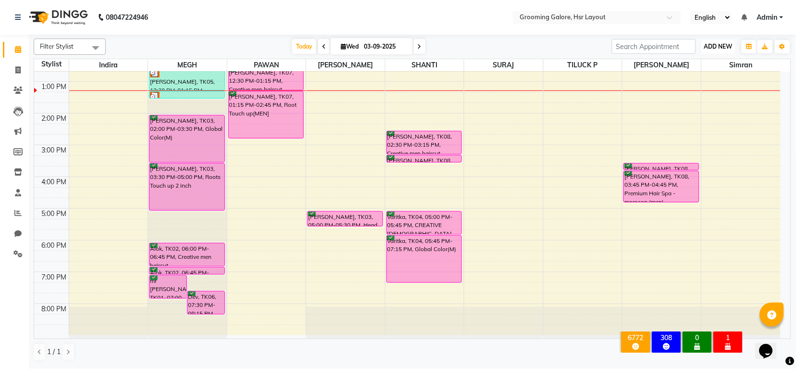
click at [721, 46] on span "ADD NEW" at bounding box center [718, 46] width 28 height 7
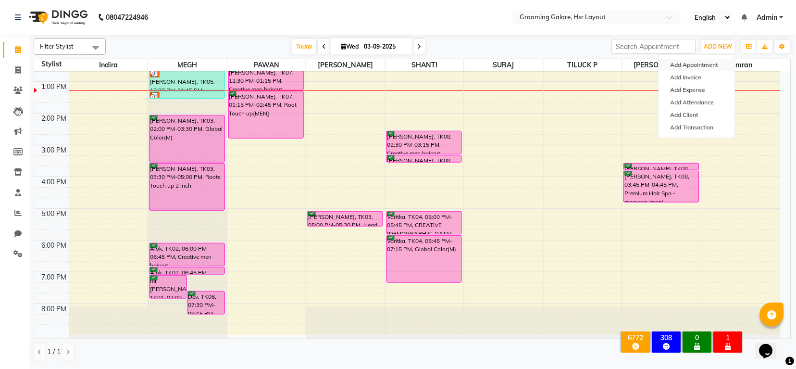
click at [703, 60] on button "Add Appointment" at bounding box center [697, 65] width 76 height 12
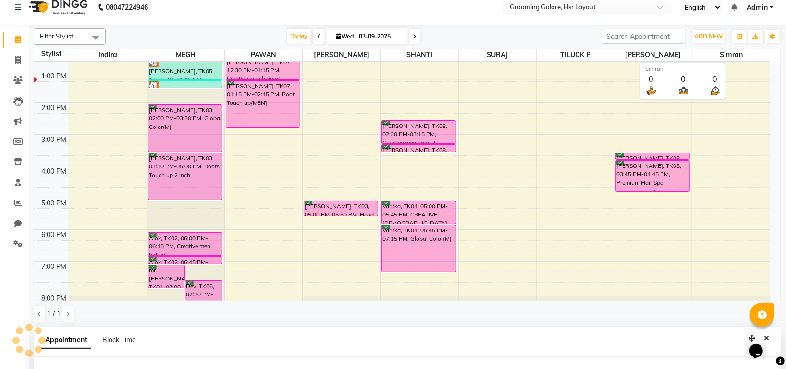
select select "540"
select select "tentative"
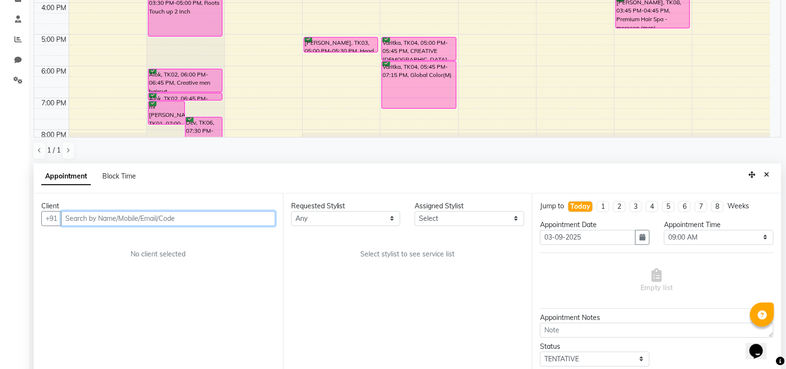
scroll to position [187, 0]
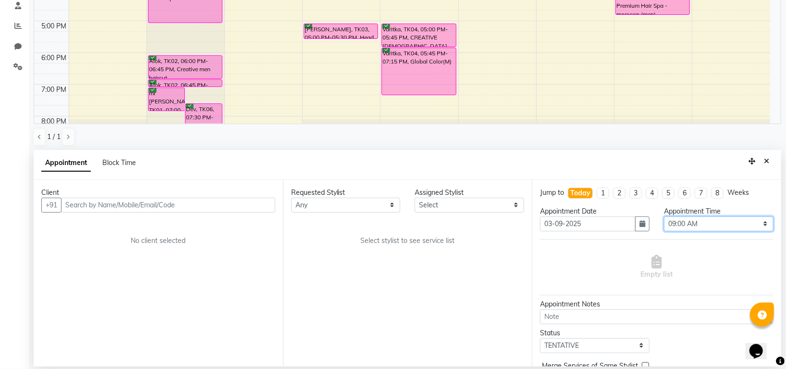
click at [696, 227] on select "Select 09:00 AM 09:15 AM 09:30 AM 09:45 AM 10:00 AM 10:15 AM 10:30 AM 10:45 AM …" at bounding box center [719, 223] width 110 height 15
select select "1035"
click at [664, 216] on select "Select 09:00 AM 09:15 AM 09:30 AM 09:45 AM 10:00 AM 10:15 AM 10:30 AM 10:45 AM …" at bounding box center [719, 223] width 110 height 15
click at [352, 207] on select "Any Indira MEGH PAWAN RESHMI SABITRI SHANTI Simran SURAJ TILUCK P" at bounding box center [346, 205] width 110 height 15
select select "45579"
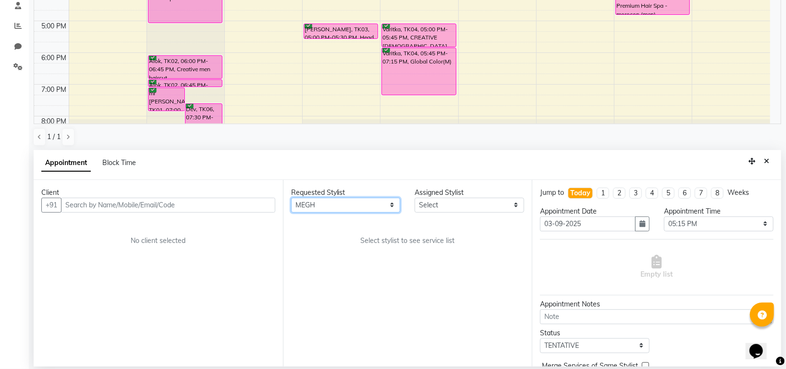
click at [291, 198] on select "Any Indira MEGH PAWAN RESHMI SABITRI SHANTI Simran SURAJ TILUCK P" at bounding box center [346, 205] width 110 height 15
select select "45579"
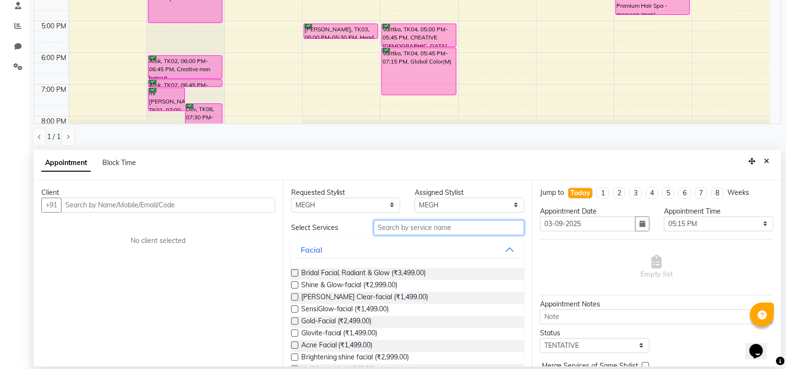
click at [414, 226] on input "text" at bounding box center [449, 227] width 151 height 15
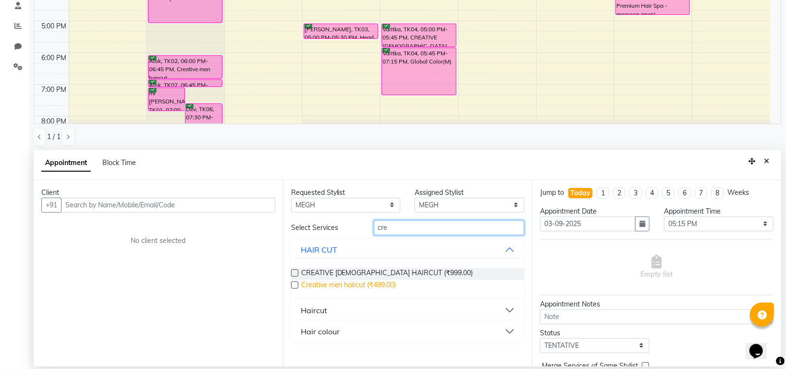
type input "cre"
click at [390, 284] on span "Creative men haircut (₹499.00)" at bounding box center [348, 286] width 95 height 12
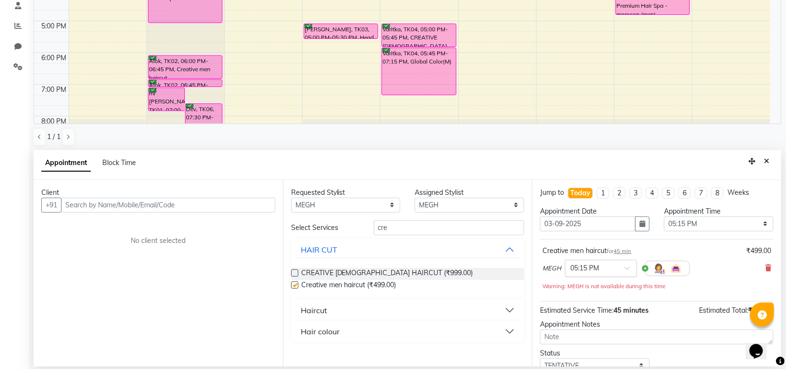
checkbox input "false"
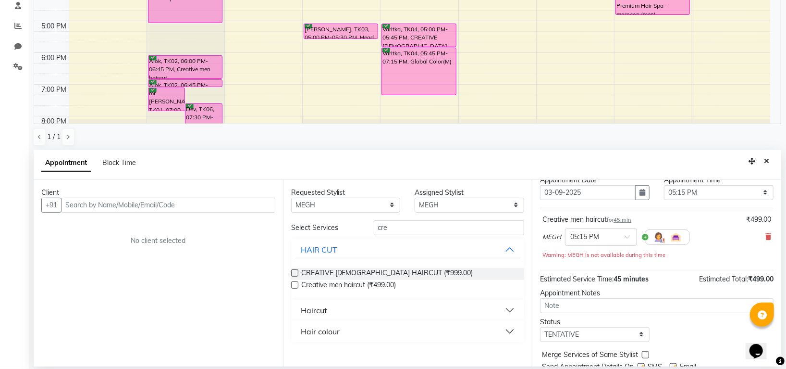
scroll to position [69, 0]
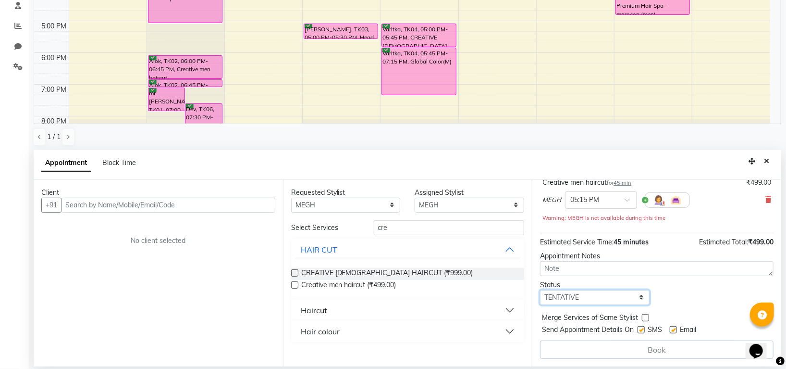
click at [585, 299] on select "Select TENTATIVE CONFIRM CHECK-IN UPCOMING" at bounding box center [595, 297] width 110 height 15
select select "confirm booking"
click at [540, 290] on select "Select TENTATIVE CONFIRM CHECK-IN UPCOMING" at bounding box center [595, 297] width 110 height 15
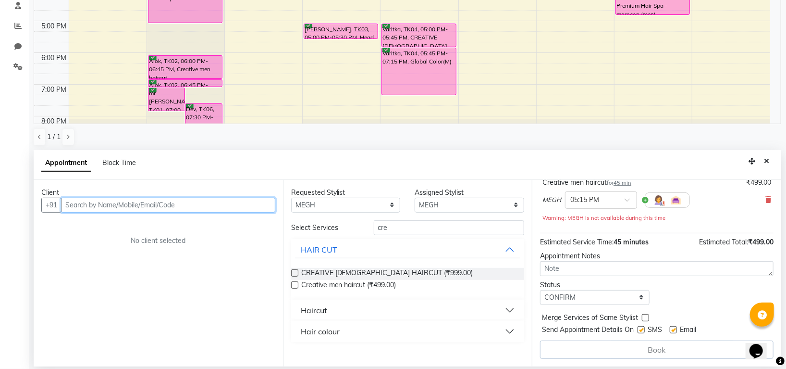
click at [209, 204] on input "text" at bounding box center [168, 205] width 214 height 15
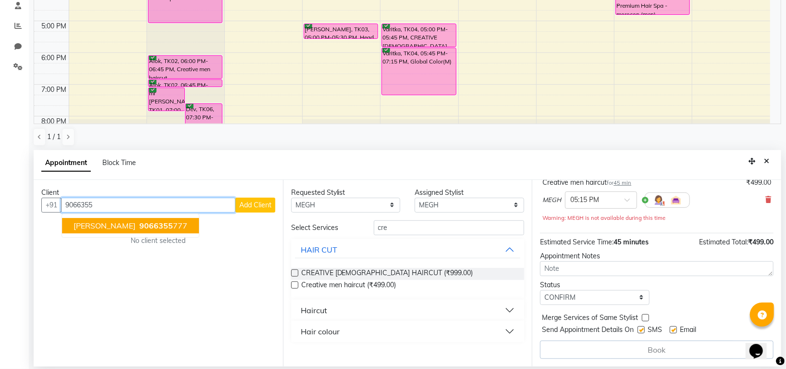
click at [139, 228] on span "9066355" at bounding box center [156, 226] width 34 height 10
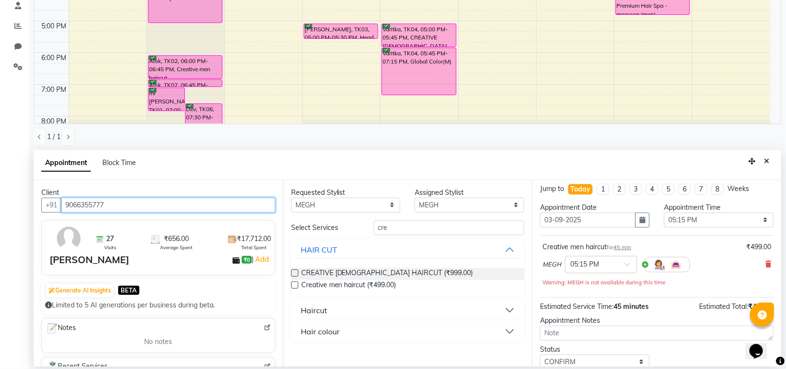
scroll to position [67, 0]
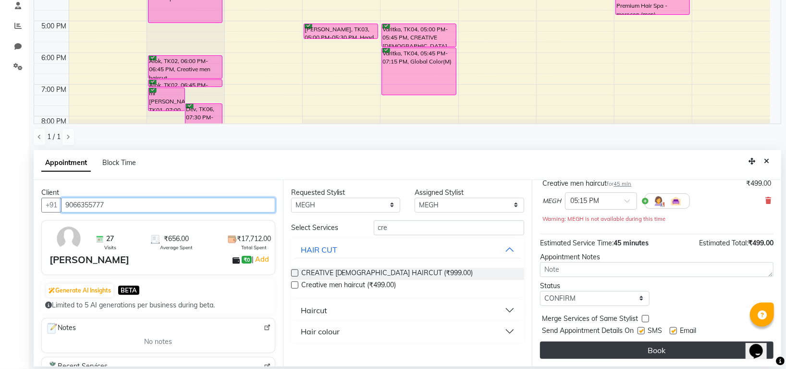
type input "9066355777"
click at [647, 344] on button "Book" at bounding box center [657, 349] width 234 height 17
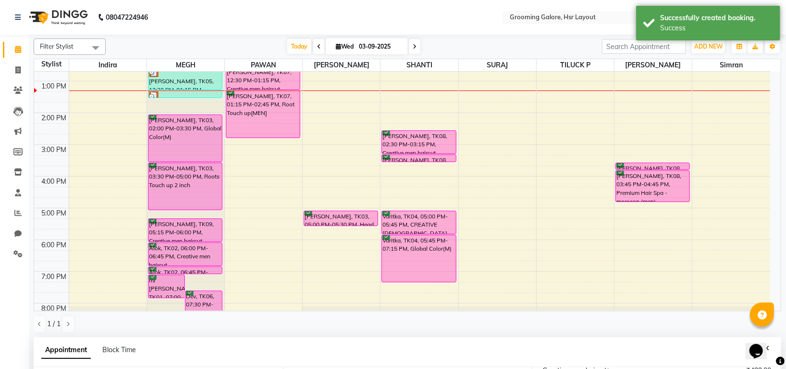
scroll to position [187, 0]
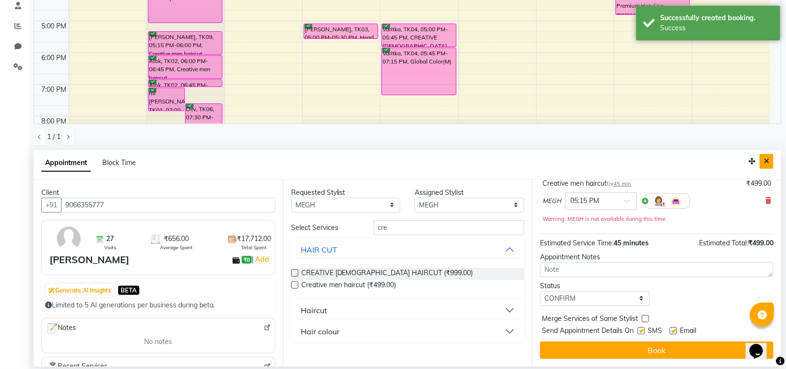
click at [772, 159] on button "Close" at bounding box center [767, 161] width 14 height 15
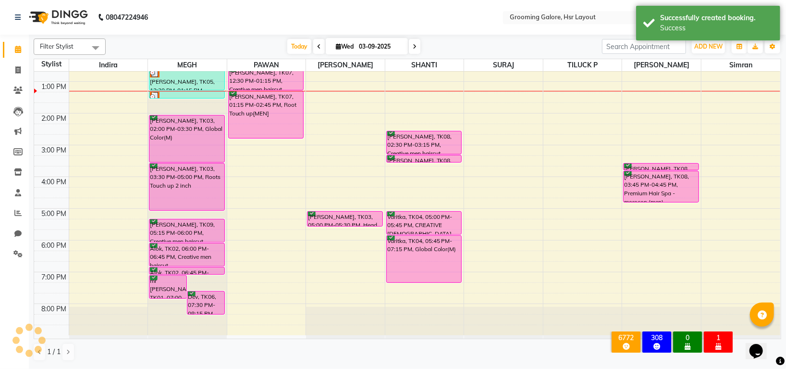
scroll to position [0, 0]
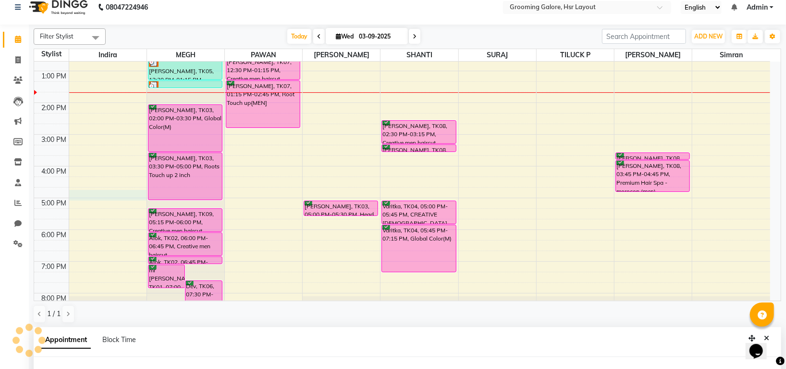
select select "71825"
select select "1005"
select select "tentative"
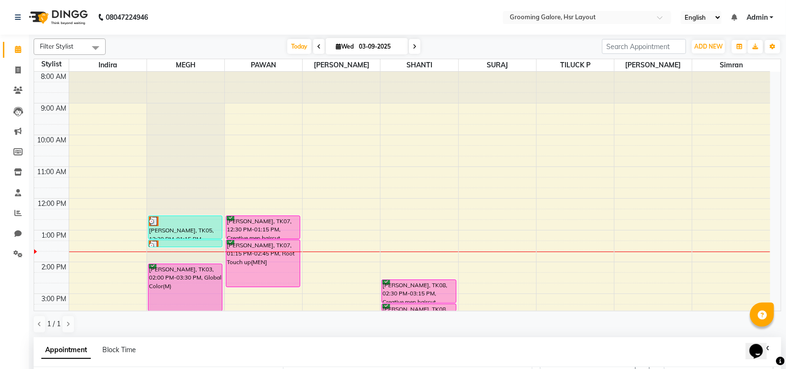
click at [414, 45] on icon at bounding box center [415, 47] width 4 height 6
type input "04-09-2025"
select select "1005"
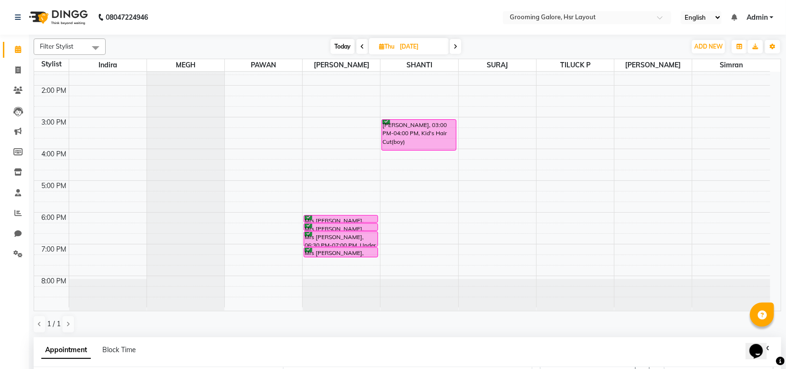
scroll to position [177, 0]
click at [362, 46] on icon at bounding box center [363, 47] width 4 height 6
type input "03-09-2025"
select select "1005"
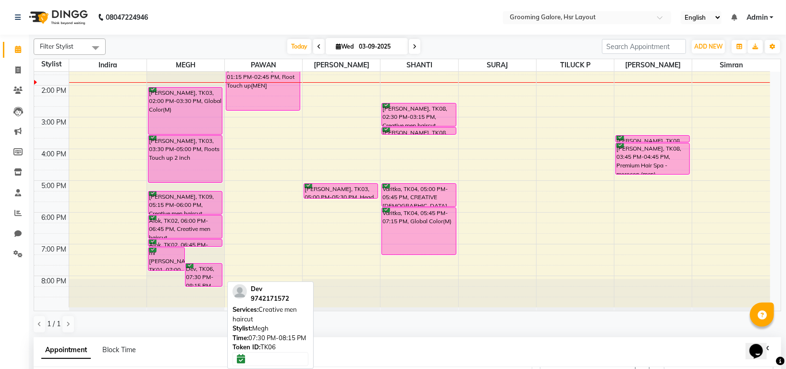
click at [206, 277] on div "Dev, TK06, 07:30 PM-08:15 PM, Creative men haircut" at bounding box center [204, 274] width 37 height 23
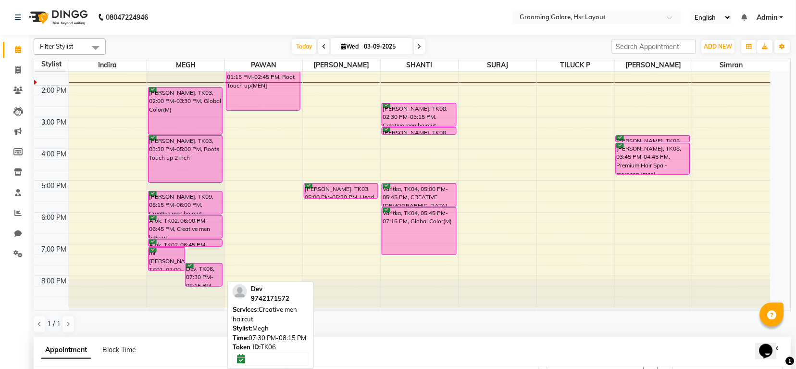
select select "6"
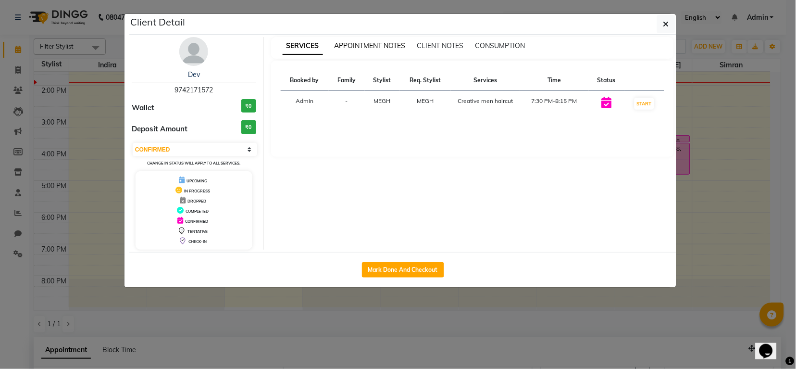
click at [373, 43] on span "APPOINTMENT NOTES" at bounding box center [370, 45] width 71 height 9
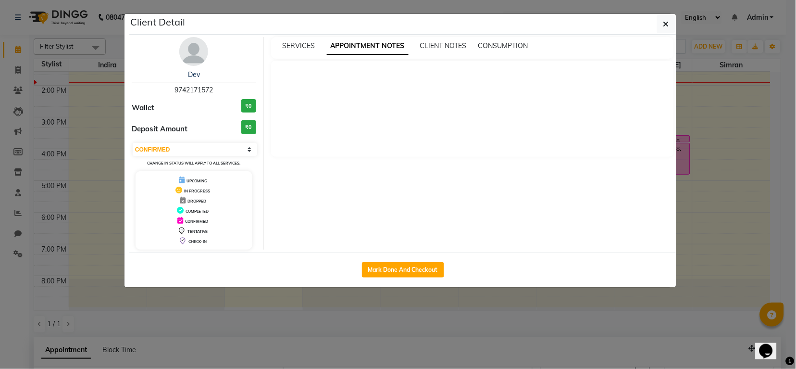
click at [189, 91] on span "9742171572" at bounding box center [193, 90] width 38 height 9
click at [301, 45] on span "SERVICES" at bounding box center [299, 45] width 33 height 9
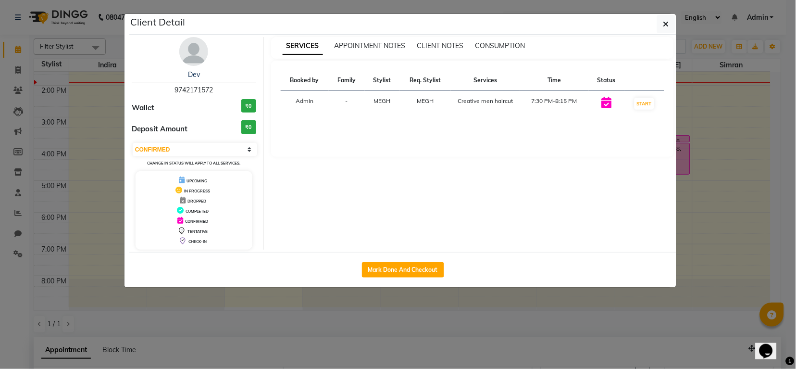
click at [305, 45] on span "SERVICES" at bounding box center [303, 45] width 40 height 17
click at [149, 118] on div "Dev 9742171572 Wallet ₹0 Deposit Amount ₹0 Select IN SERVICE CONFIRMED TENTATIV…" at bounding box center [193, 143] width 139 height 212
click at [435, 44] on span "CLIENT NOTES" at bounding box center [440, 45] width 47 height 9
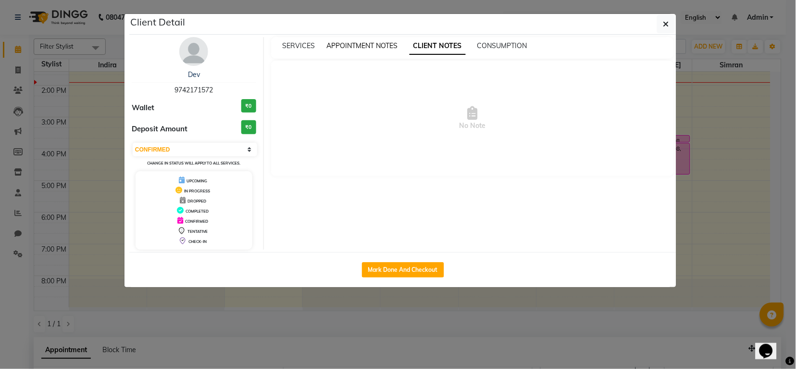
click at [357, 41] on span "APPOINTMENT NOTES" at bounding box center [362, 45] width 71 height 9
click at [191, 66] on div "Dev 9742171572 Wallet ₹0 Deposit Amount ₹0 Select IN SERVICE CONFIRMED TENTATIV…" at bounding box center [193, 143] width 139 height 212
drag, startPoint x: 199, startPoint y: 87, endPoint x: 201, endPoint y: 91, distance: 5.6
click at [201, 91] on span "9742171572" at bounding box center [193, 90] width 38 height 9
drag, startPoint x: 214, startPoint y: 100, endPoint x: 423, endPoint y: 71, distance: 210.2
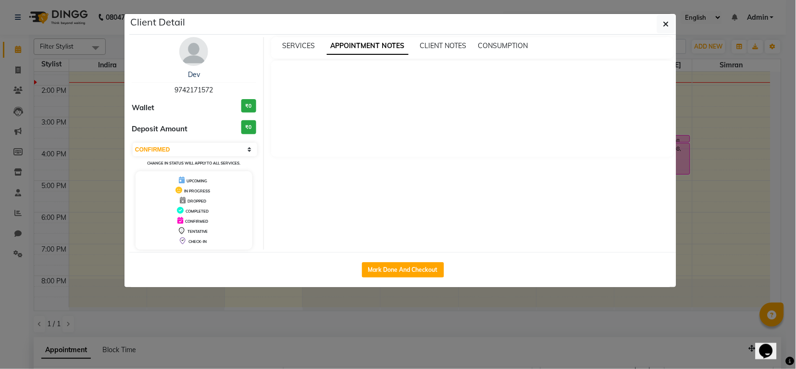
click at [268, 122] on div "Dev 9742171572 Wallet ₹0 Deposit Amount ₹0 Select IN SERVICE CONFIRMED TENTATIV…" at bounding box center [402, 143] width 557 height 212
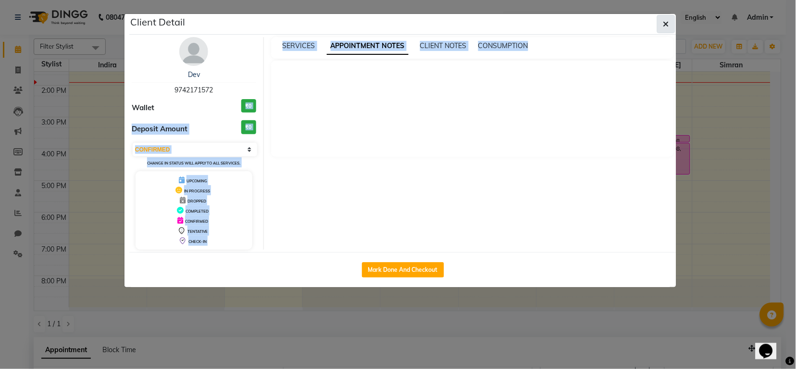
click at [666, 20] on icon "button" at bounding box center [666, 24] width 6 height 8
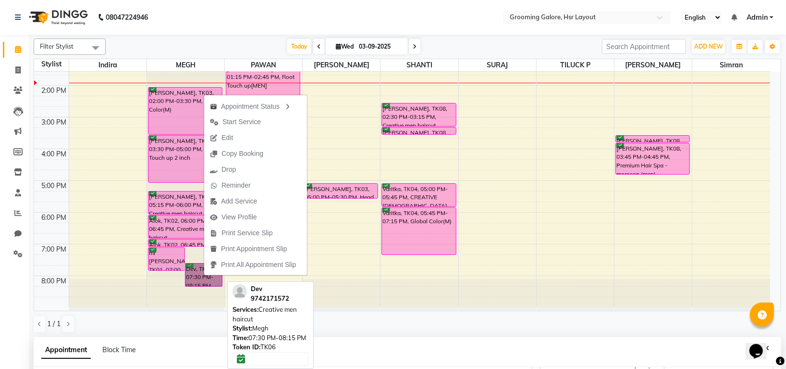
click at [204, 275] on link "Dev, TK06, 07:30 PM-08:15 PM, Creative men haircut" at bounding box center [203, 275] width 37 height 24
select select "6"
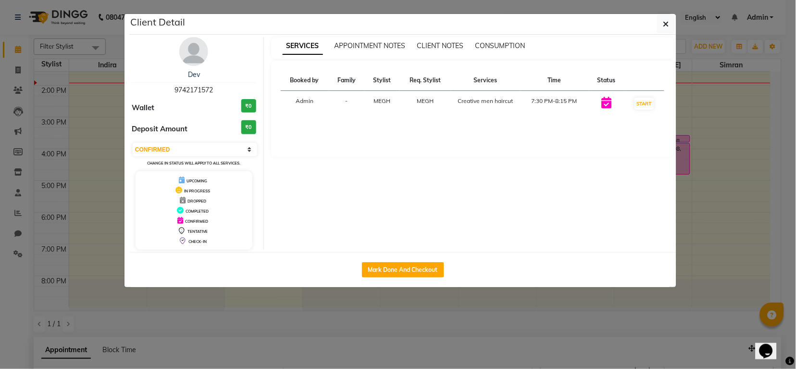
click at [486, 88] on th "Services" at bounding box center [485, 80] width 69 height 21
click at [486, 87] on th "Services" at bounding box center [485, 80] width 69 height 21
click at [446, 44] on span "CLIENT NOTES" at bounding box center [440, 45] width 47 height 9
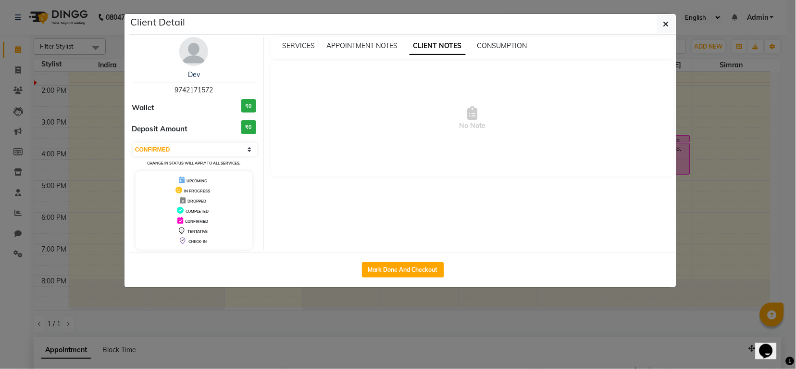
click at [514, 40] on div "SERVICES APPOINTMENT NOTES CLIENT NOTES CONSUMPTION" at bounding box center [472, 48] width 403 height 22
click at [501, 45] on span "CONSUMPTION" at bounding box center [502, 45] width 50 height 9
click at [501, 46] on span "CONSUMPTION" at bounding box center [497, 45] width 59 height 17
click at [355, 44] on span "APPOINTMENT NOTES" at bounding box center [362, 45] width 71 height 9
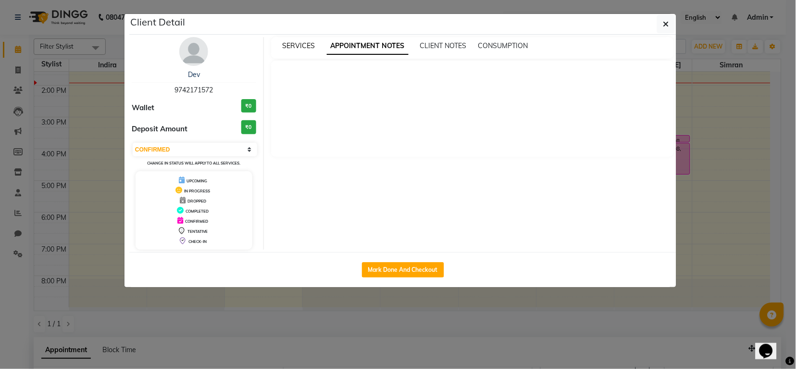
click at [298, 50] on span "SERVICES" at bounding box center [299, 45] width 33 height 9
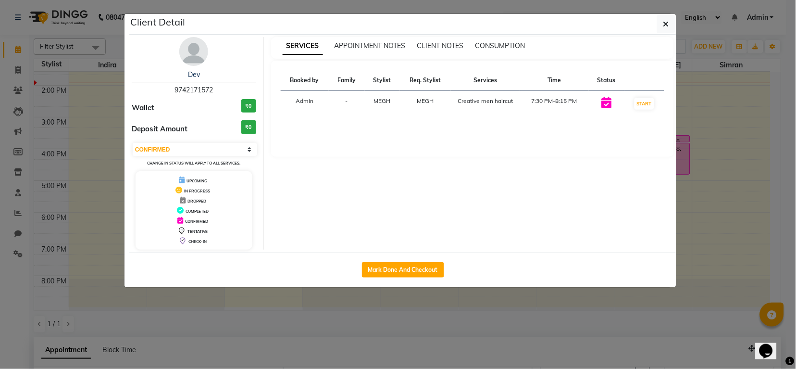
click at [402, 176] on div "SERVICES APPOINTMENT NOTES CLIENT NOTES CONSUMPTION Booked by Family Stylist Re…" at bounding box center [473, 143] width 418 height 212
drag, startPoint x: 172, startPoint y: 90, endPoint x: 218, endPoint y: 92, distance: 45.7
click at [218, 92] on div "Dev 9742171572" at bounding box center [194, 82] width 124 height 25
copy span "9742171572"
click at [670, 19] on button "button" at bounding box center [666, 24] width 18 height 18
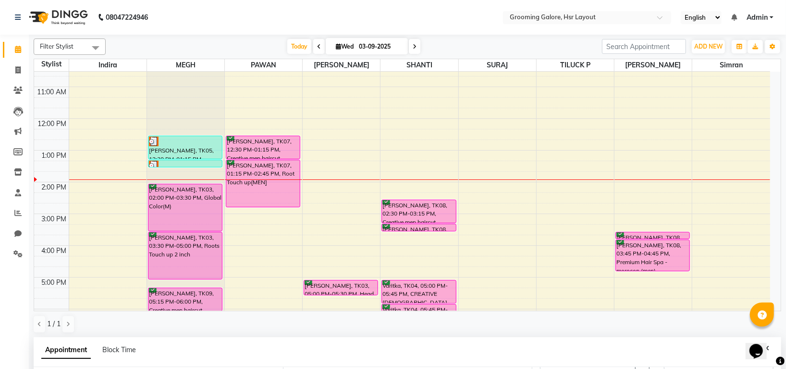
scroll to position [0, 0]
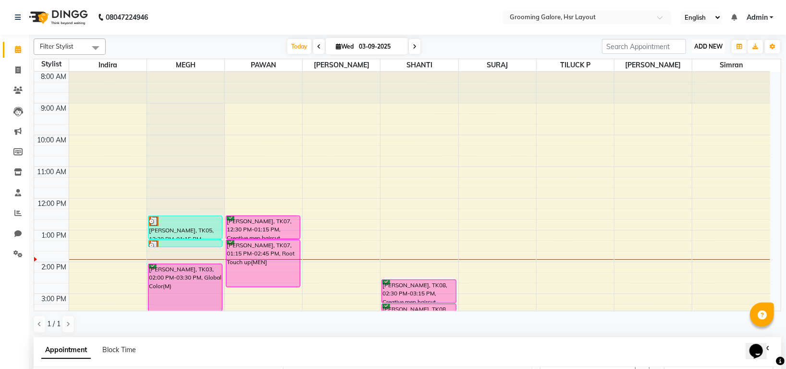
click at [705, 47] on span "ADD NEW" at bounding box center [709, 46] width 28 height 7
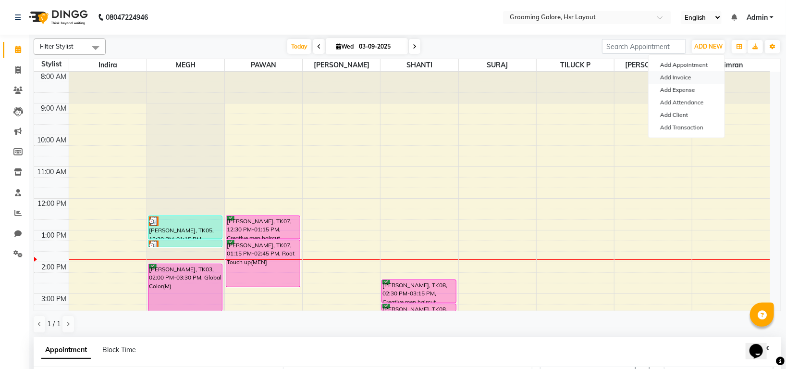
click at [672, 75] on link "Add Invoice" at bounding box center [687, 77] width 76 height 12
select select "service"
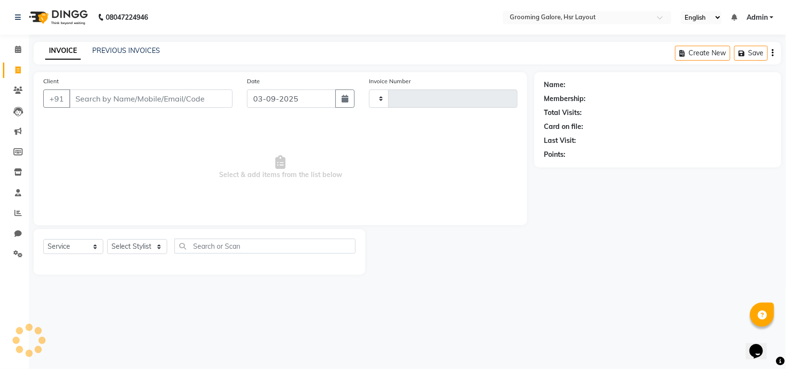
type input "2181"
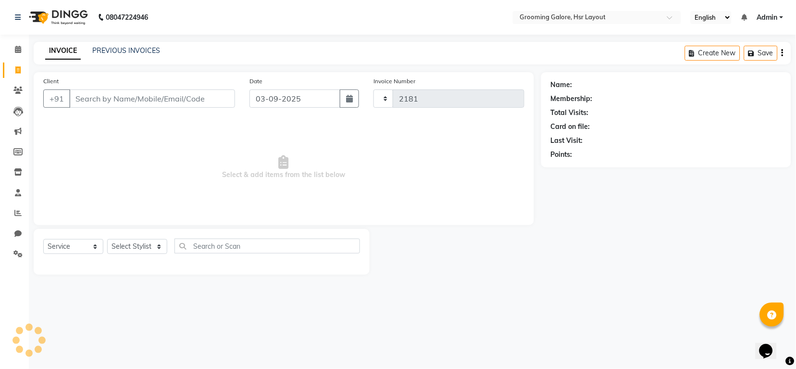
select select "6168"
select select "P"
select select "45583"
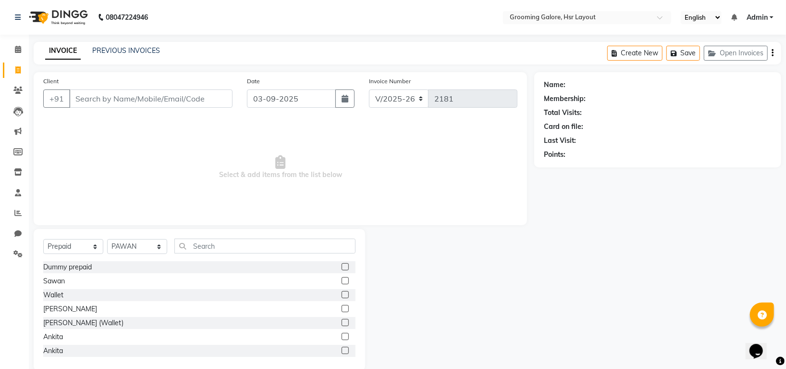
click at [179, 102] on input "Client" at bounding box center [150, 98] width 163 height 18
type input "9742171572"
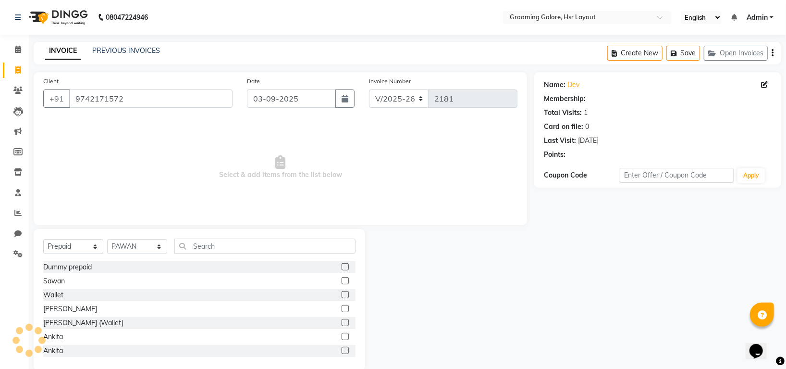
select select "1: Object"
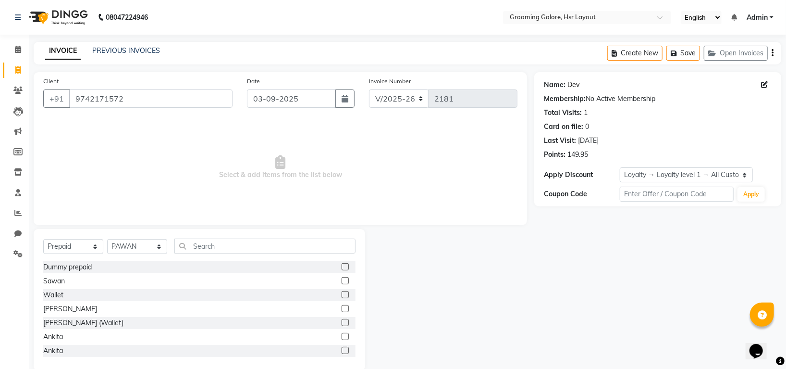
click at [571, 83] on link "Dev" at bounding box center [574, 85] width 12 height 10
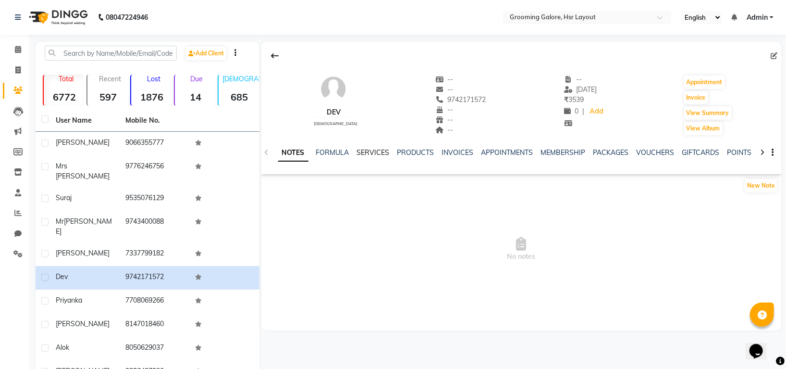
click at [373, 153] on link "SERVICES" at bounding box center [373, 152] width 33 height 9
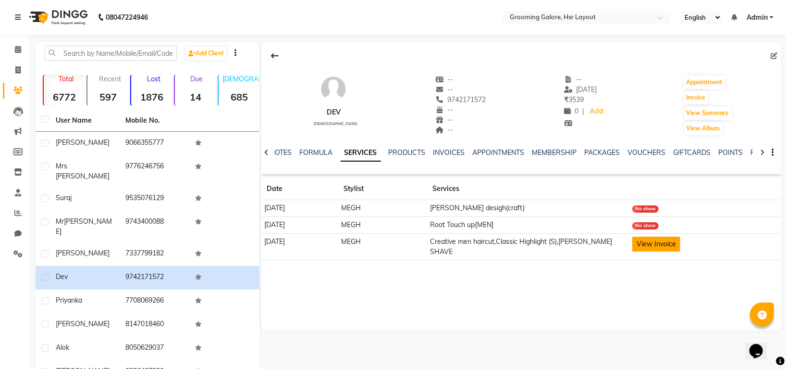
click at [679, 246] on button "View Invoice" at bounding box center [657, 243] width 48 height 15
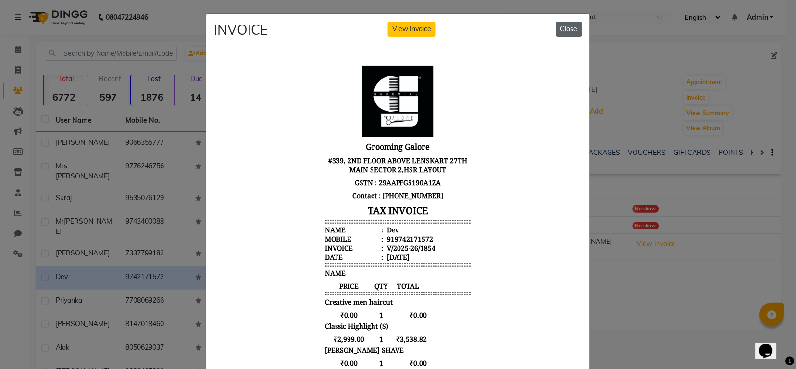
click at [567, 28] on button "Close" at bounding box center [569, 29] width 26 height 15
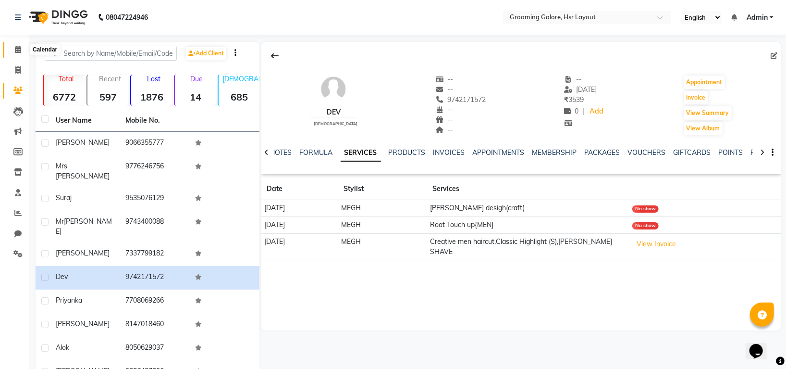
click at [18, 50] on icon at bounding box center [18, 49] width 6 height 7
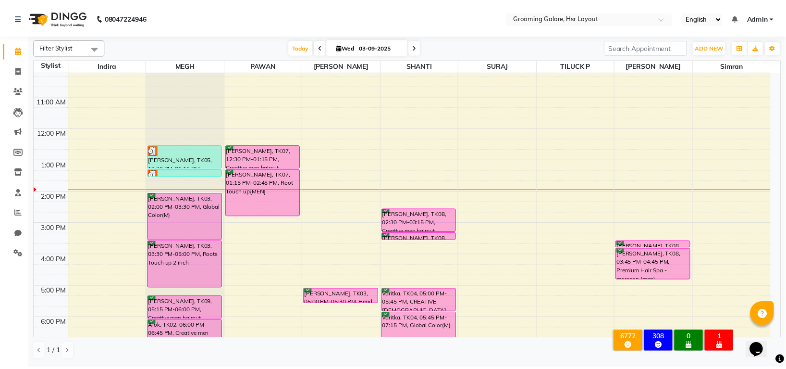
scroll to position [149, 0]
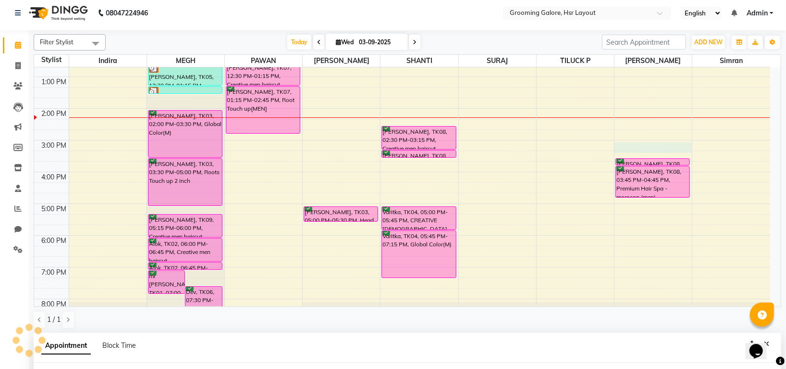
select select "87770"
select select "tentative"
click at [247, 342] on div "Appointment Block Time" at bounding box center [408, 348] width 748 height 30
select select "900"
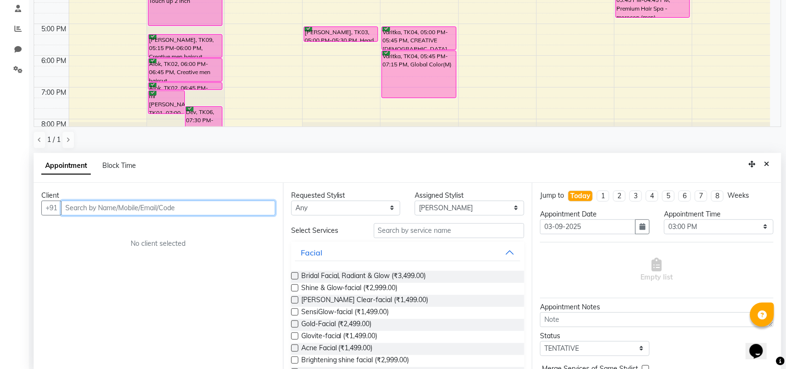
scroll to position [187, 0]
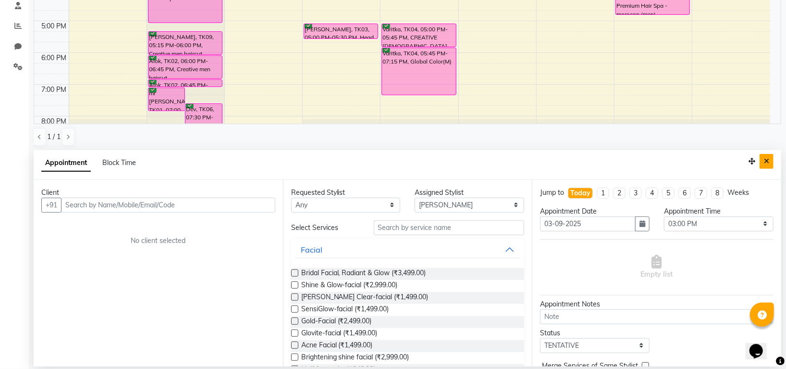
click at [768, 162] on icon "Close" at bounding box center [766, 161] width 5 height 7
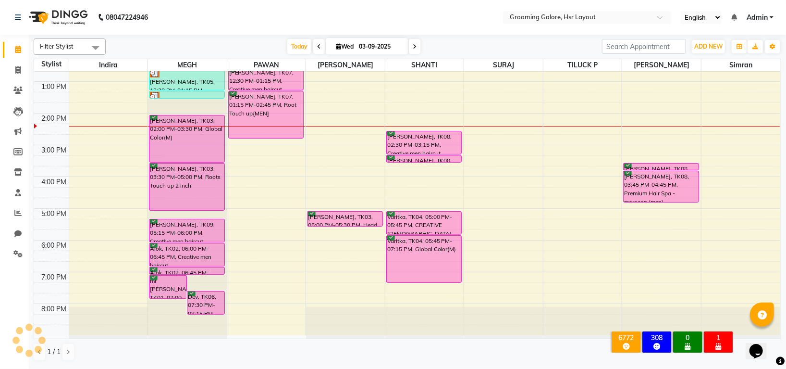
scroll to position [0, 0]
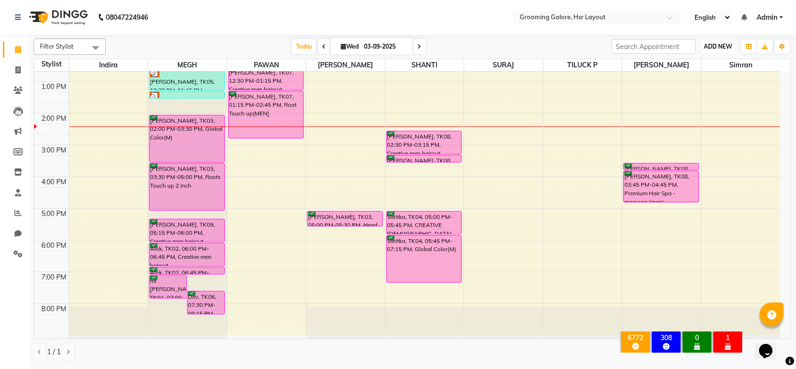
click at [719, 45] on span "ADD NEW" at bounding box center [718, 46] width 28 height 7
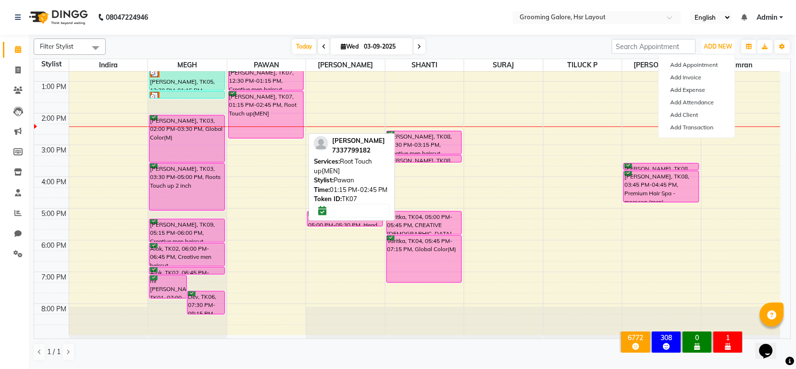
click at [256, 99] on div "Prashad, TK07, 01:15 PM-02:45 PM, Root Touch up{MEN]" at bounding box center [266, 114] width 75 height 47
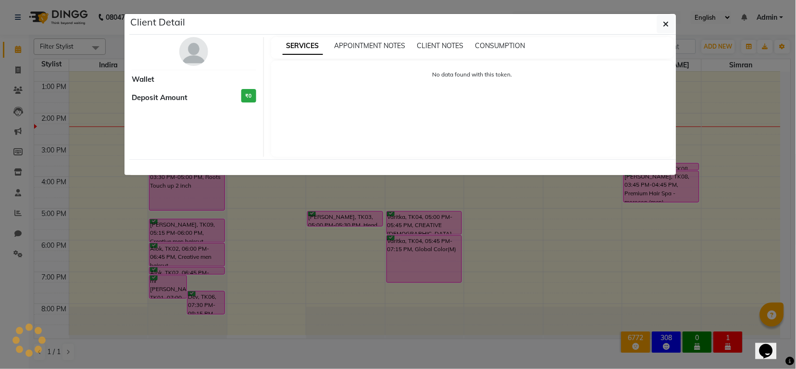
select select "6"
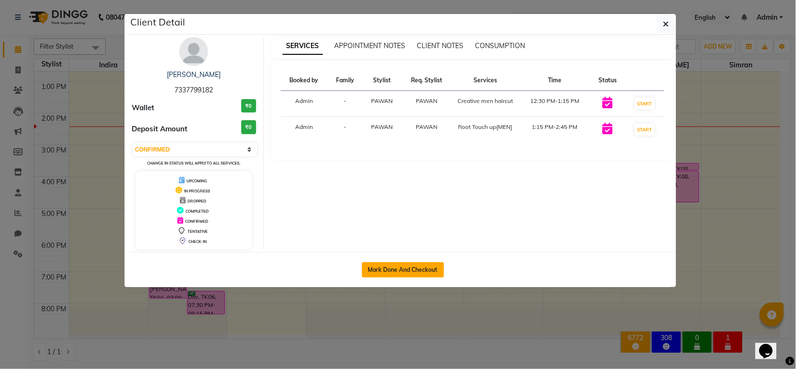
click at [403, 266] on button "Mark Done And Checkout" at bounding box center [403, 269] width 82 height 15
select select "6168"
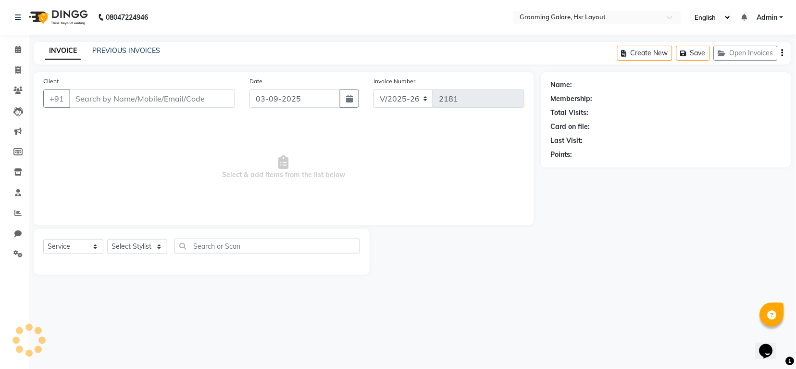
select select "P"
select select "45583"
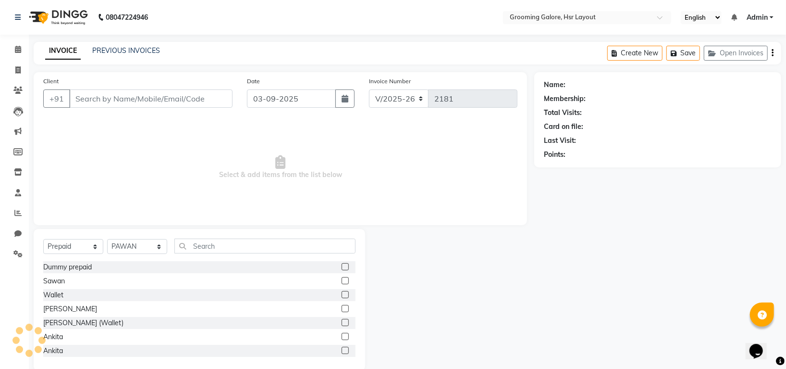
type input "7337799182"
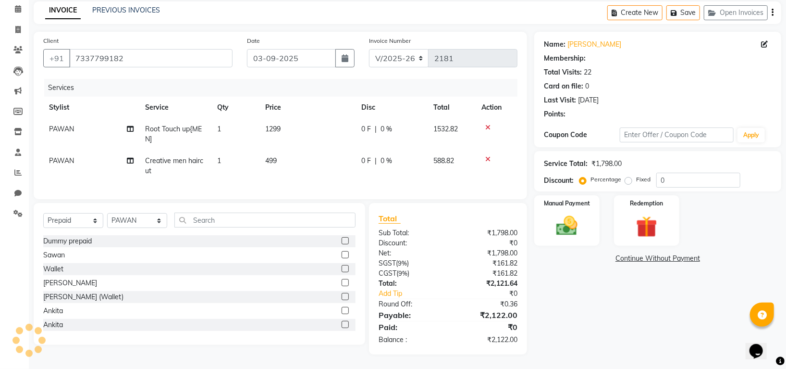
select select "1: Object"
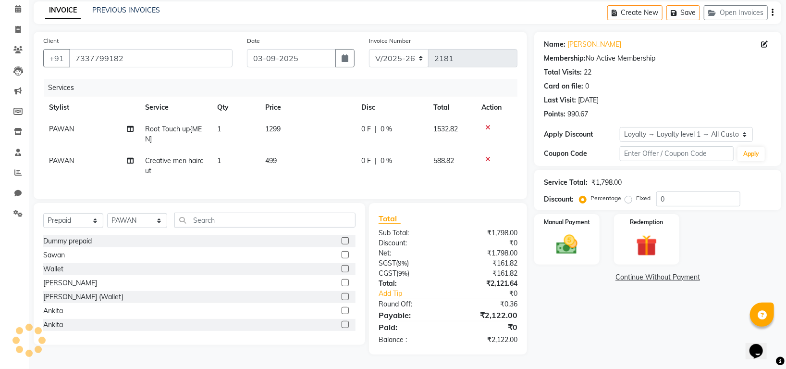
scroll to position [50, 0]
click at [487, 124] on icon at bounding box center [487, 127] width 5 height 7
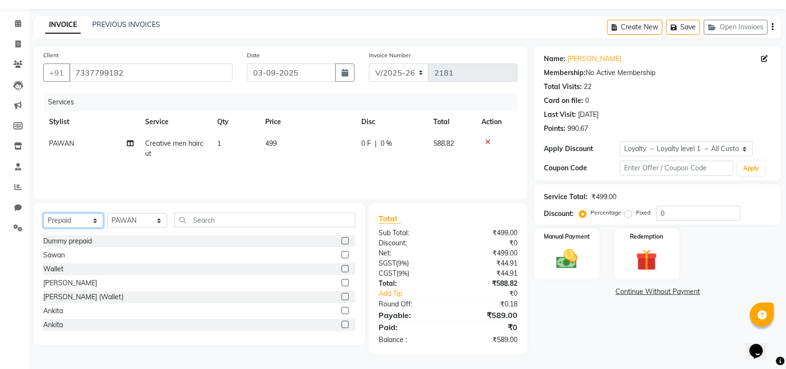
drag, startPoint x: 63, startPoint y: 224, endPoint x: 62, endPoint y: 216, distance: 7.4
click at [64, 224] on select "Select Service Product Membership Package Voucher Prepaid Gift Card" at bounding box center [73, 220] width 60 height 15
select select "service"
click at [43, 213] on select "Select Service Product Membership Package Voucher Prepaid Gift Card" at bounding box center [73, 220] width 60 height 15
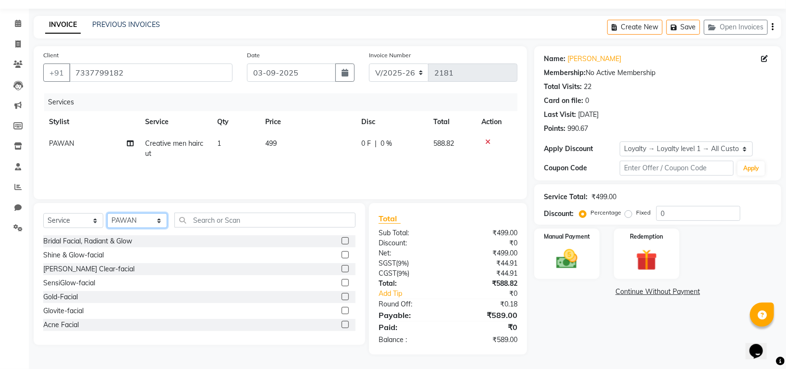
click at [157, 221] on select "Select Stylist Indira MEGH PAWAN RESHMI SABITRI SHANTI Simran SURAJ TILUCK P" at bounding box center [137, 220] width 60 height 15
click at [199, 220] on input "text" at bounding box center [264, 219] width 181 height 15
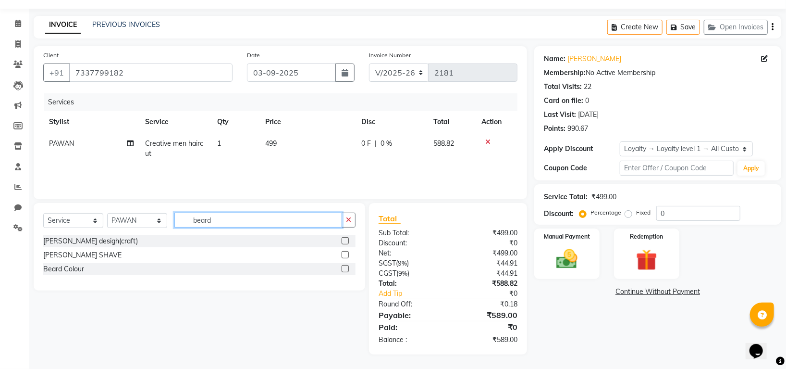
type input "beard"
click at [347, 239] on label at bounding box center [345, 240] width 7 height 7
click at [347, 239] on input "checkbox" at bounding box center [345, 241] width 6 height 6
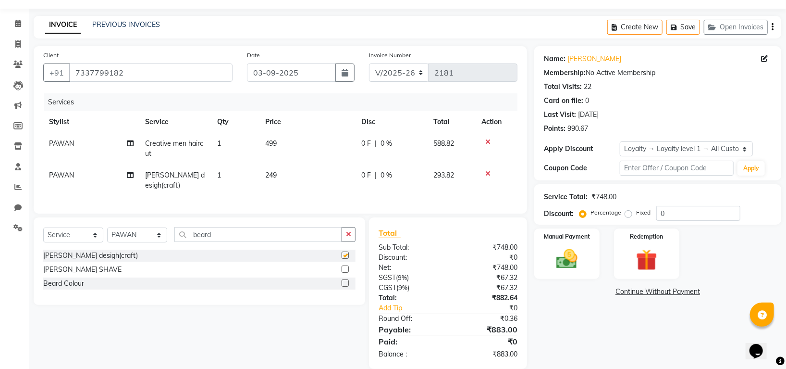
checkbox input "false"
click at [141, 236] on select "Select Stylist Indira MEGH PAWAN RESHMI SABITRI SHANTI Simran SURAJ TILUCK P" at bounding box center [137, 234] width 60 height 15
drag, startPoint x: 130, startPoint y: 259, endPoint x: 120, endPoint y: 253, distance: 11.4
click at [130, 259] on div "[PERSON_NAME] desigh(craft)" at bounding box center [199, 255] width 312 height 12
click at [127, 239] on select "Select Stylist Indira MEGH PAWAN RESHMI SABITRI SHANTI Simran SURAJ TILUCK P" at bounding box center [137, 234] width 60 height 15
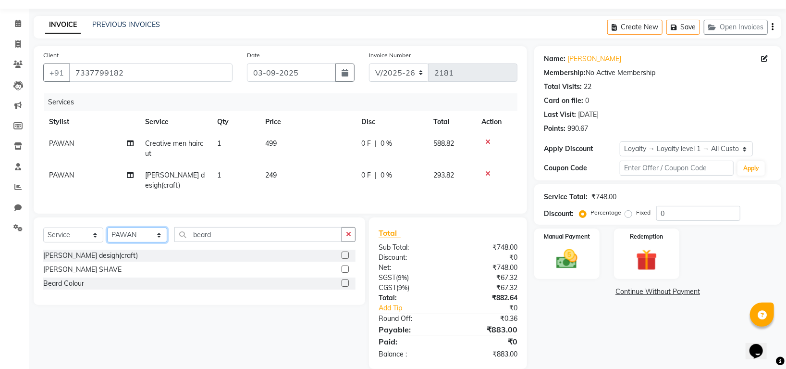
select select "87770"
click at [107, 227] on select "Select Stylist Indira MEGH PAWAN RESHMI SABITRI SHANTI Simran SURAJ TILUCK P" at bounding box center [137, 234] width 60 height 15
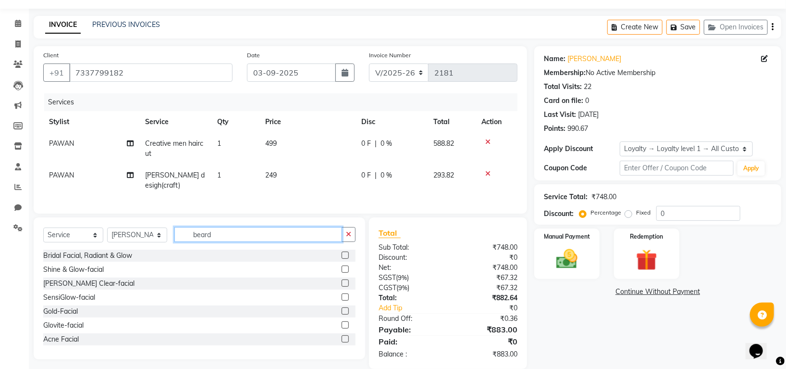
click at [237, 240] on input "beard" at bounding box center [258, 234] width 168 height 15
type input "b"
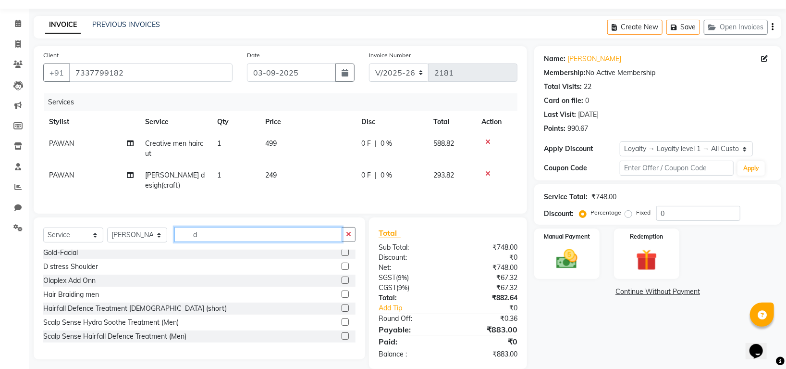
scroll to position [0, 0]
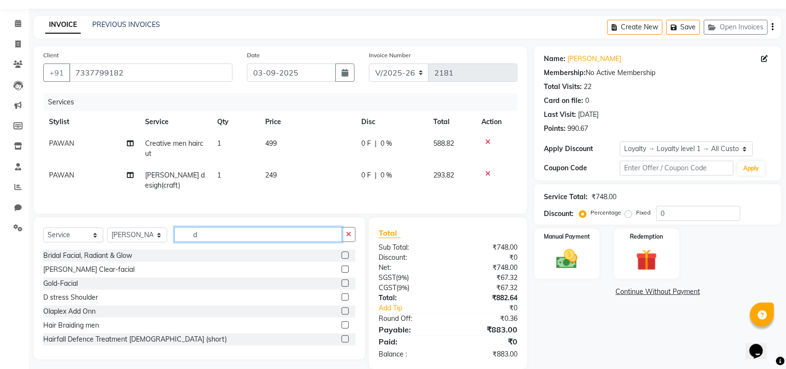
type input "d"
click at [342, 267] on label at bounding box center [345, 268] width 7 height 7
click at [342, 267] on input "checkbox" at bounding box center [345, 269] width 6 height 6
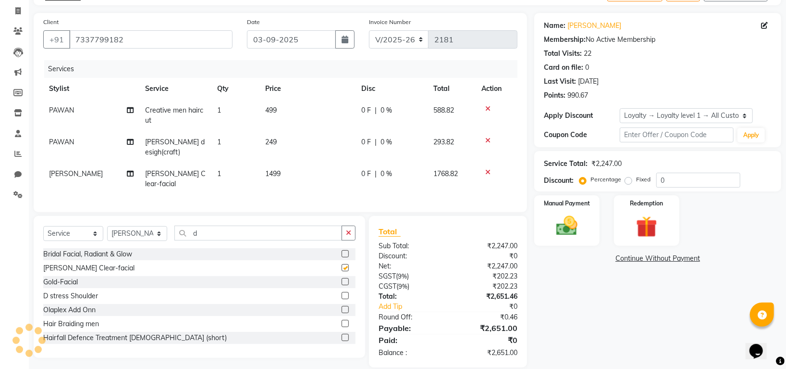
checkbox input "false"
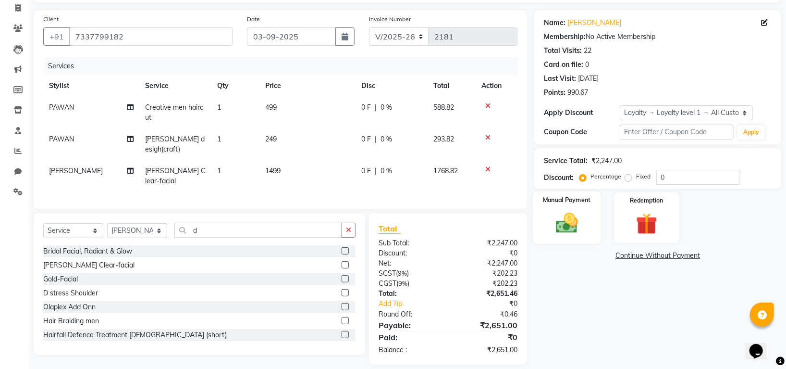
click at [562, 224] on img at bounding box center [567, 222] width 36 height 25
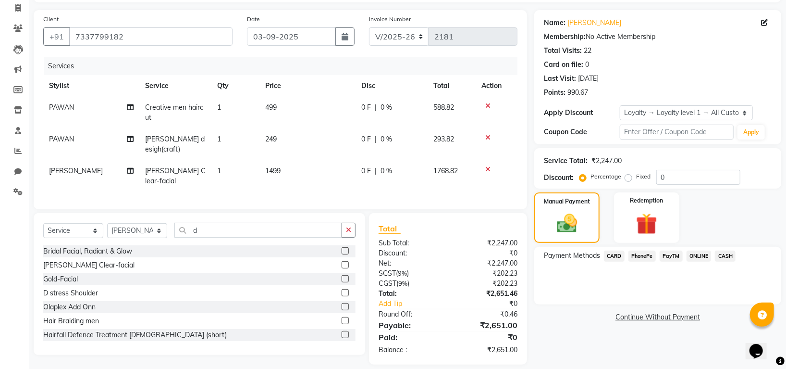
click at [647, 254] on span "PhonePe" at bounding box center [642, 255] width 27 height 11
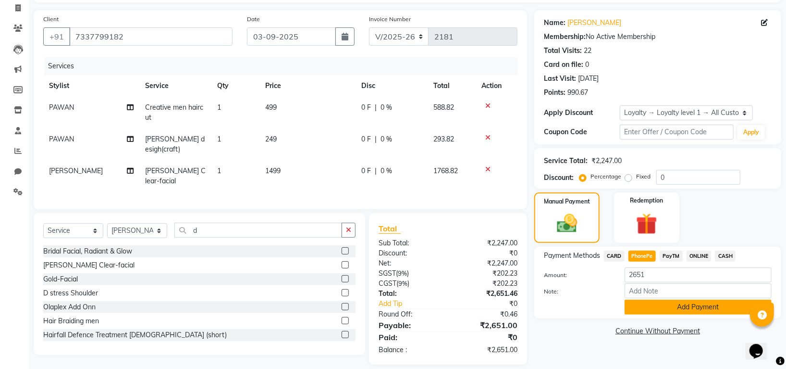
click at [659, 308] on button "Add Payment" at bounding box center [698, 306] width 147 height 15
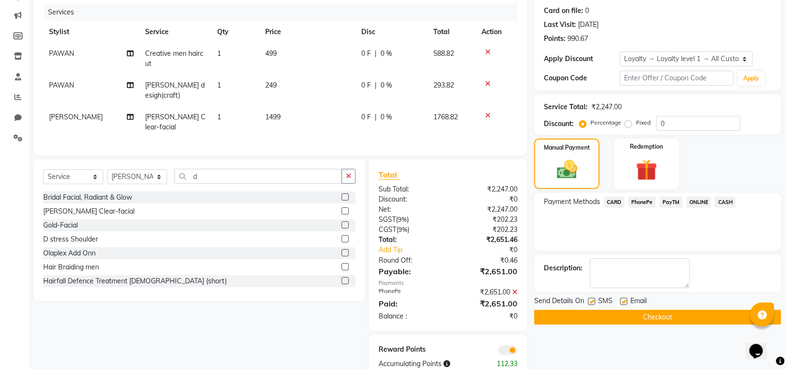
scroll to position [130, 0]
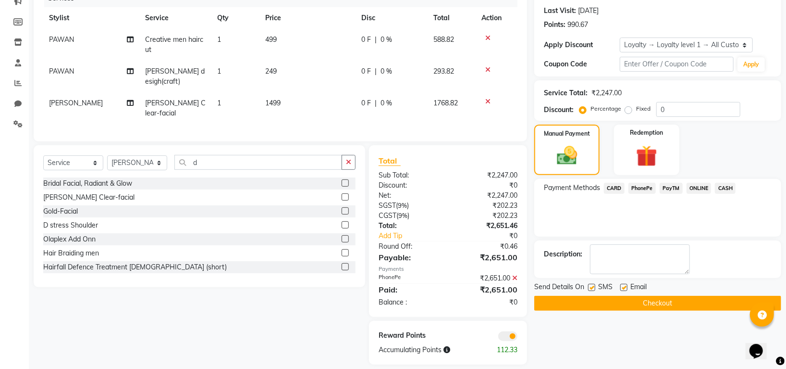
click at [644, 307] on button "Checkout" at bounding box center [658, 303] width 247 height 15
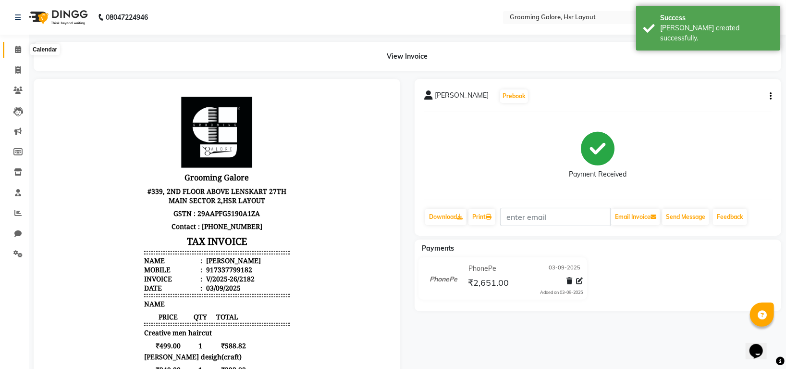
click at [17, 48] on icon at bounding box center [18, 49] width 6 height 7
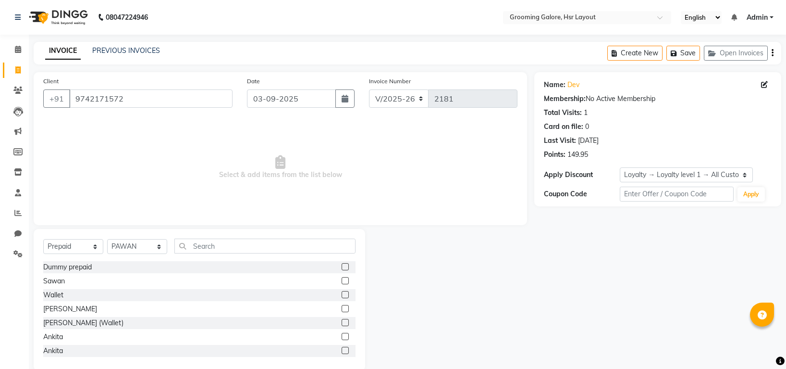
select select "6168"
select select "P"
select select "45583"
select select "1: Object"
click at [17, 47] on icon at bounding box center [18, 49] width 6 height 7
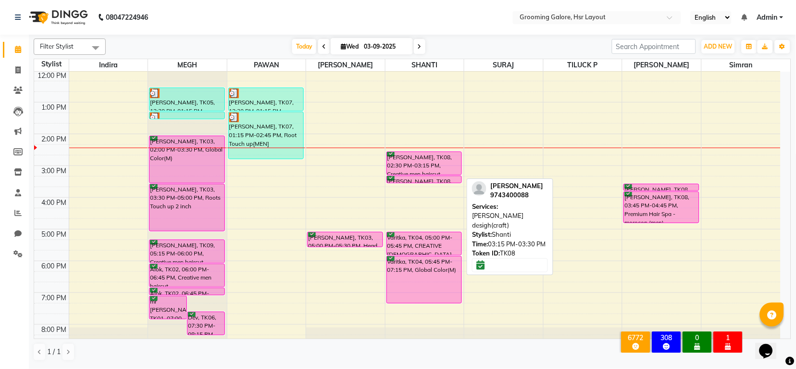
scroll to position [149, 0]
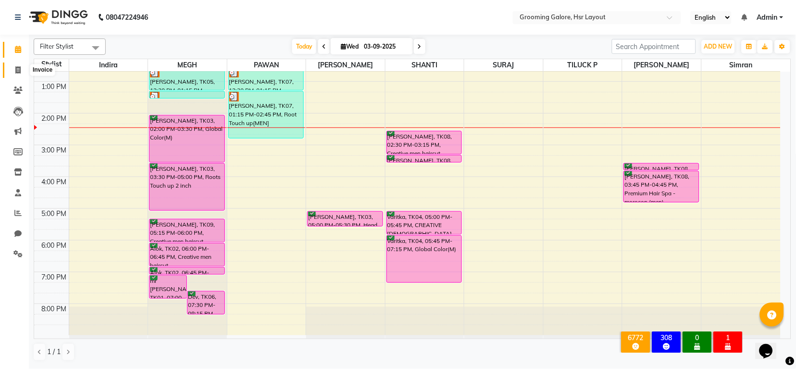
click at [18, 70] on icon at bounding box center [17, 69] width 5 height 7
select select "service"
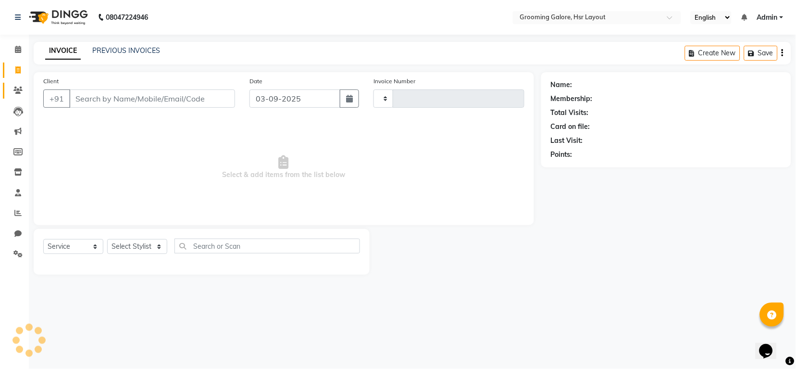
type input "2181"
select select "6168"
select select "P"
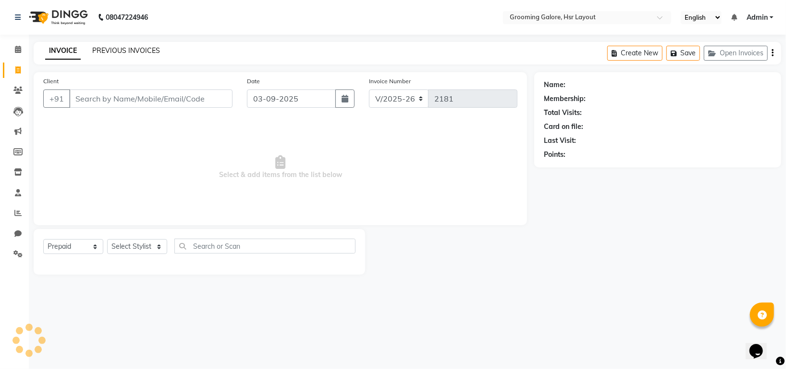
select select "45583"
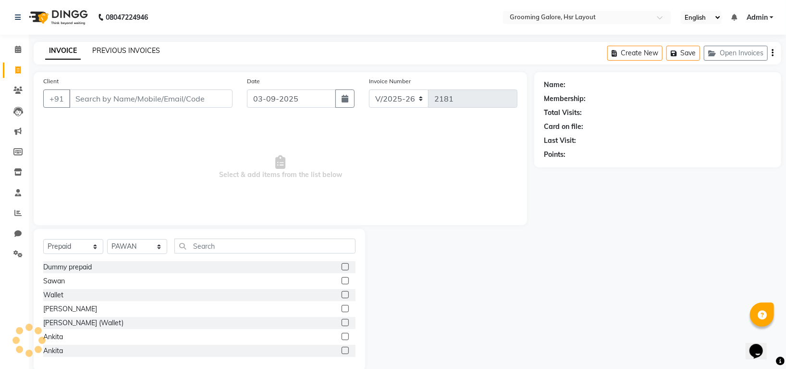
click at [135, 46] on link "PREVIOUS INVOICES" at bounding box center [126, 50] width 68 height 9
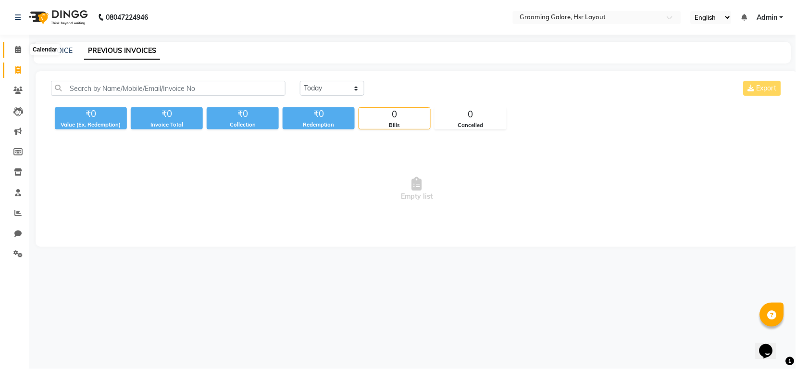
click at [19, 49] on icon at bounding box center [18, 49] width 6 height 7
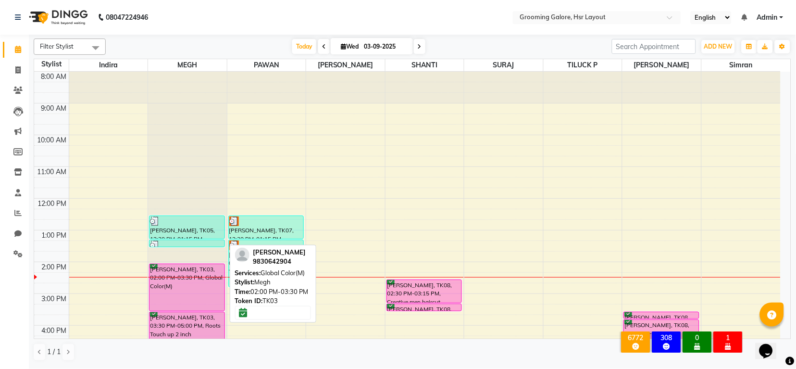
click at [191, 284] on div "[PERSON_NAME], TK03, 02:00 PM-03:30 PM, Global Color(M)" at bounding box center [186, 287] width 75 height 47
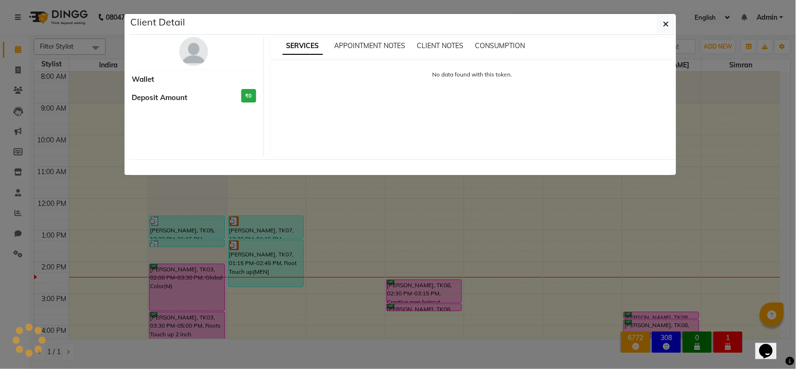
select select "6"
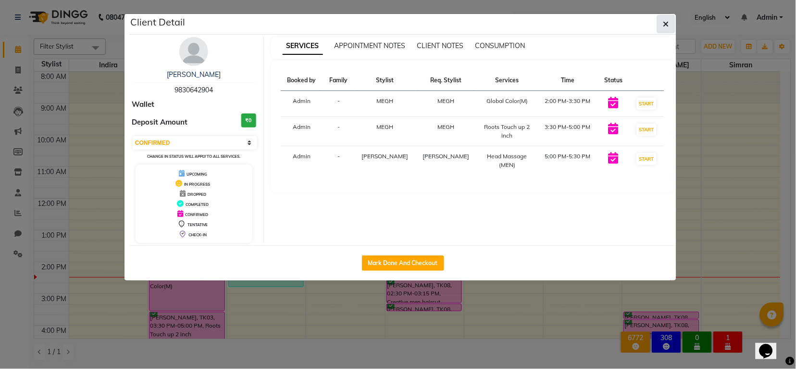
click at [666, 22] on icon "button" at bounding box center [666, 24] width 6 height 8
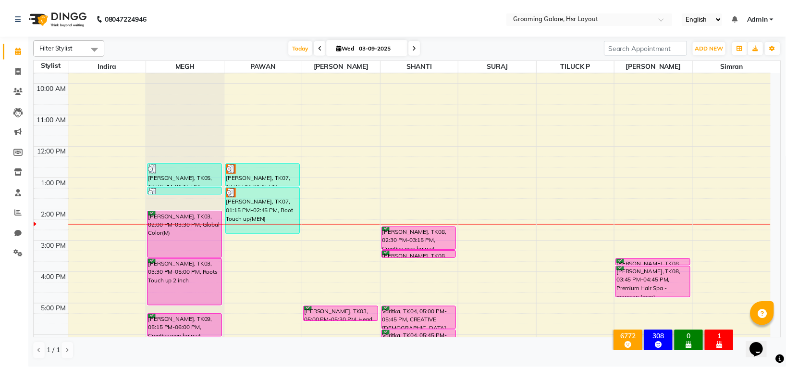
scroll to position [149, 0]
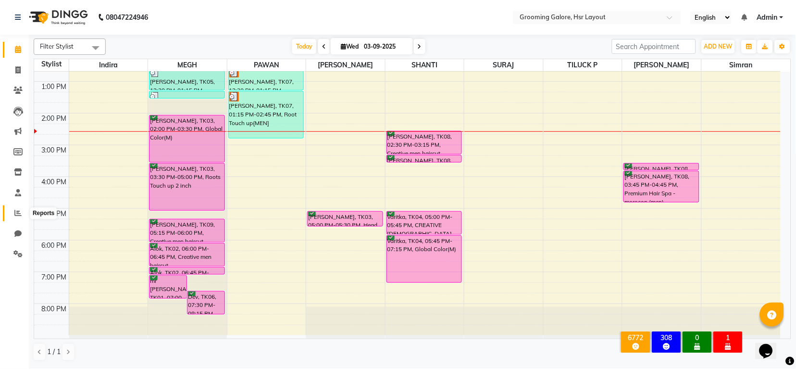
click at [14, 212] on icon at bounding box center [17, 212] width 7 height 7
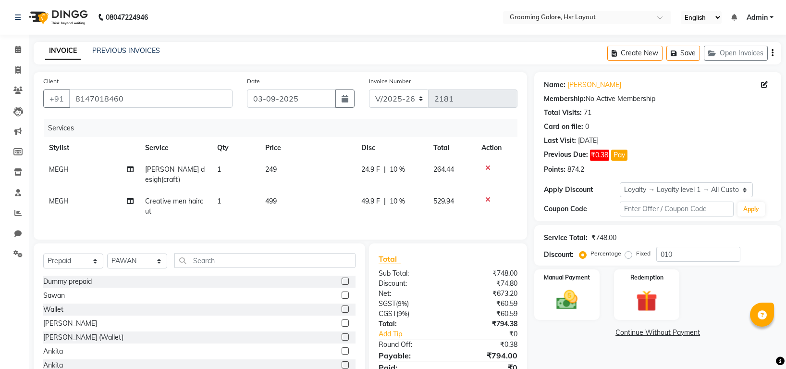
select select "6168"
select select "P"
select select "45583"
select select "1: Object"
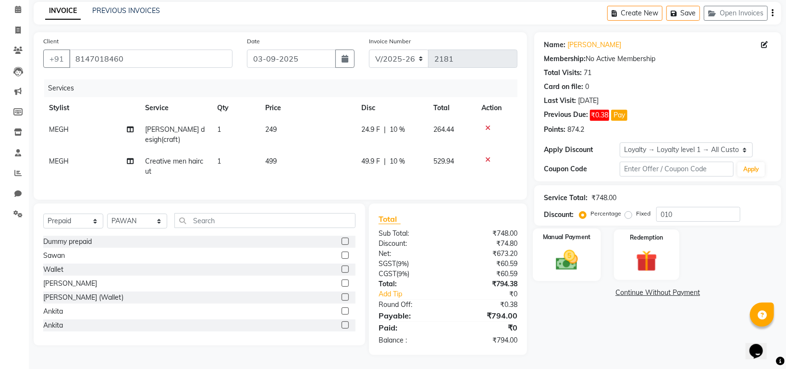
click at [567, 262] on img at bounding box center [567, 259] width 36 height 25
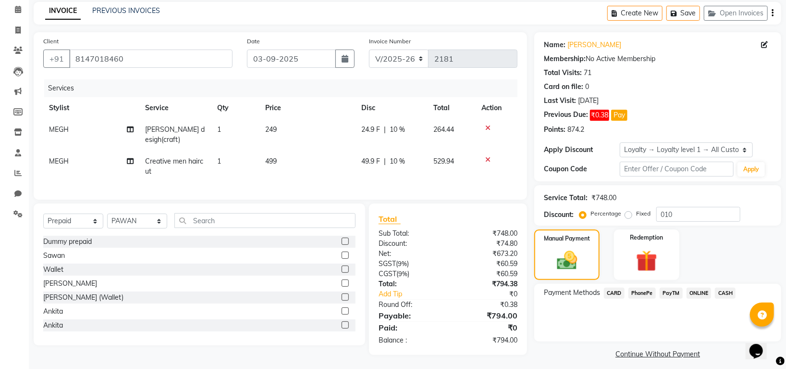
scroll to position [46, 0]
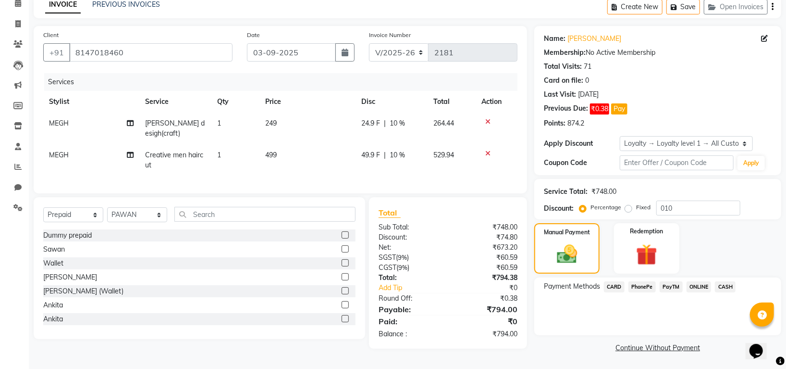
click at [641, 285] on span "PhonePe" at bounding box center [642, 286] width 27 height 11
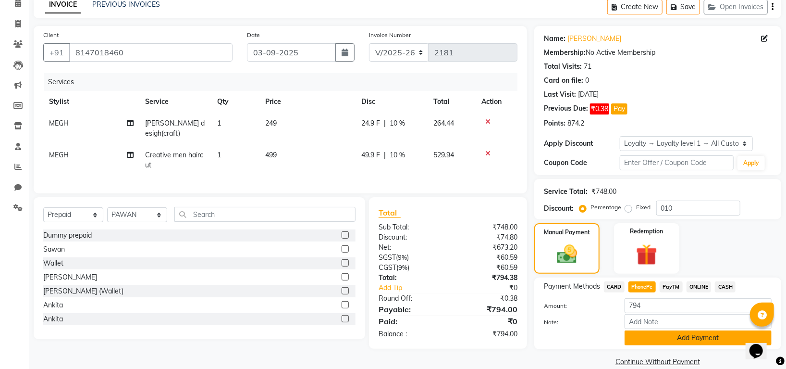
click at [663, 336] on button "Add Payment" at bounding box center [698, 337] width 147 height 15
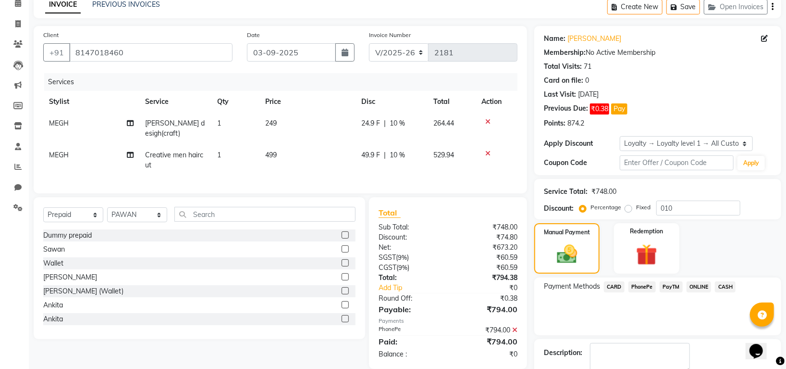
scroll to position [108, 0]
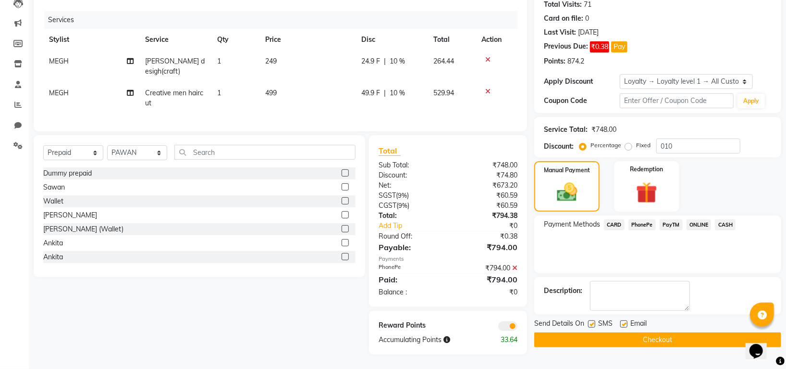
click at [671, 338] on button "Checkout" at bounding box center [658, 339] width 247 height 15
click at [640, 340] on button "Checkout" at bounding box center [658, 339] width 247 height 15
